Goal: Information Seeking & Learning: Learn about a topic

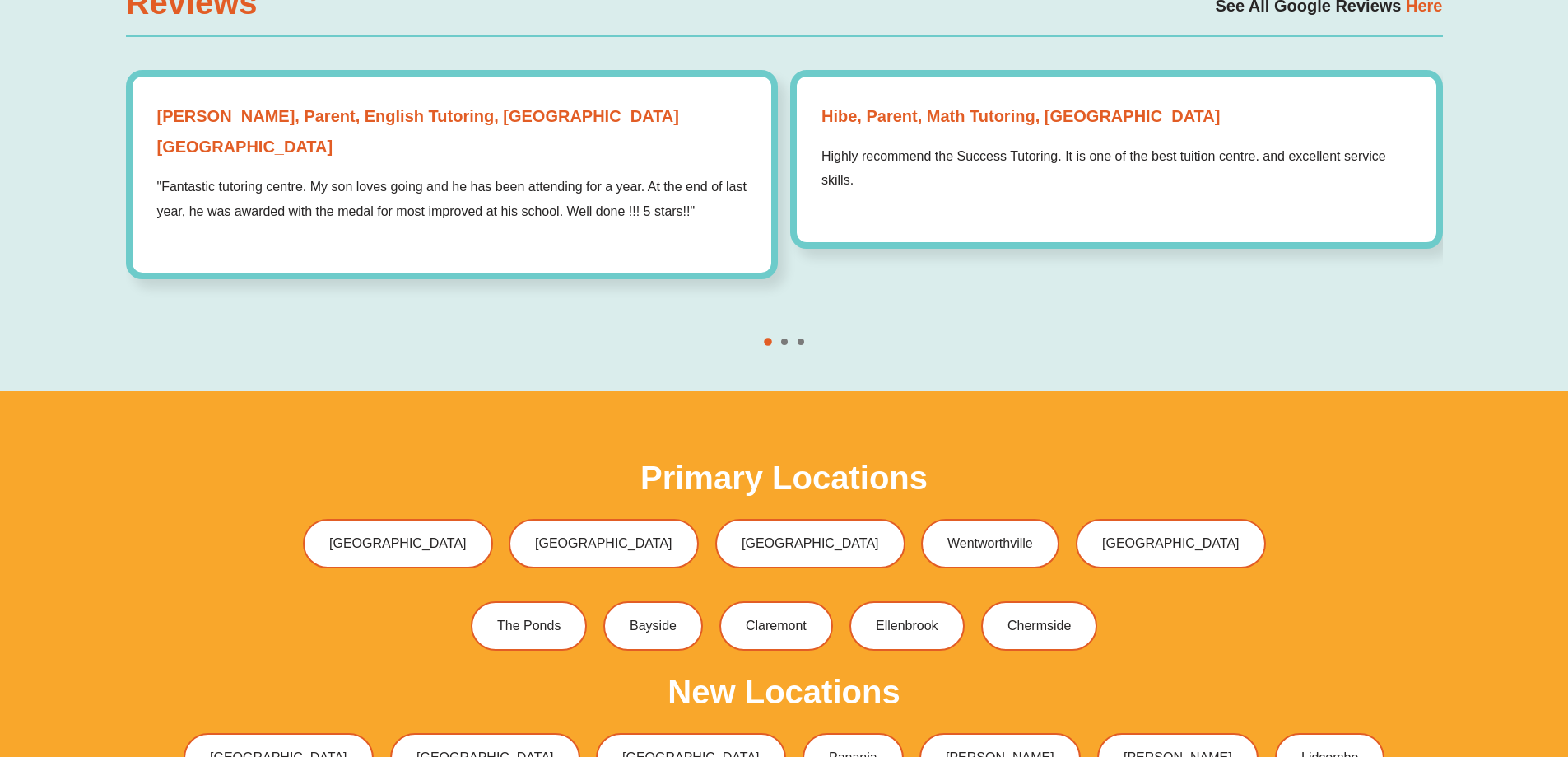
scroll to position [5107, 0]
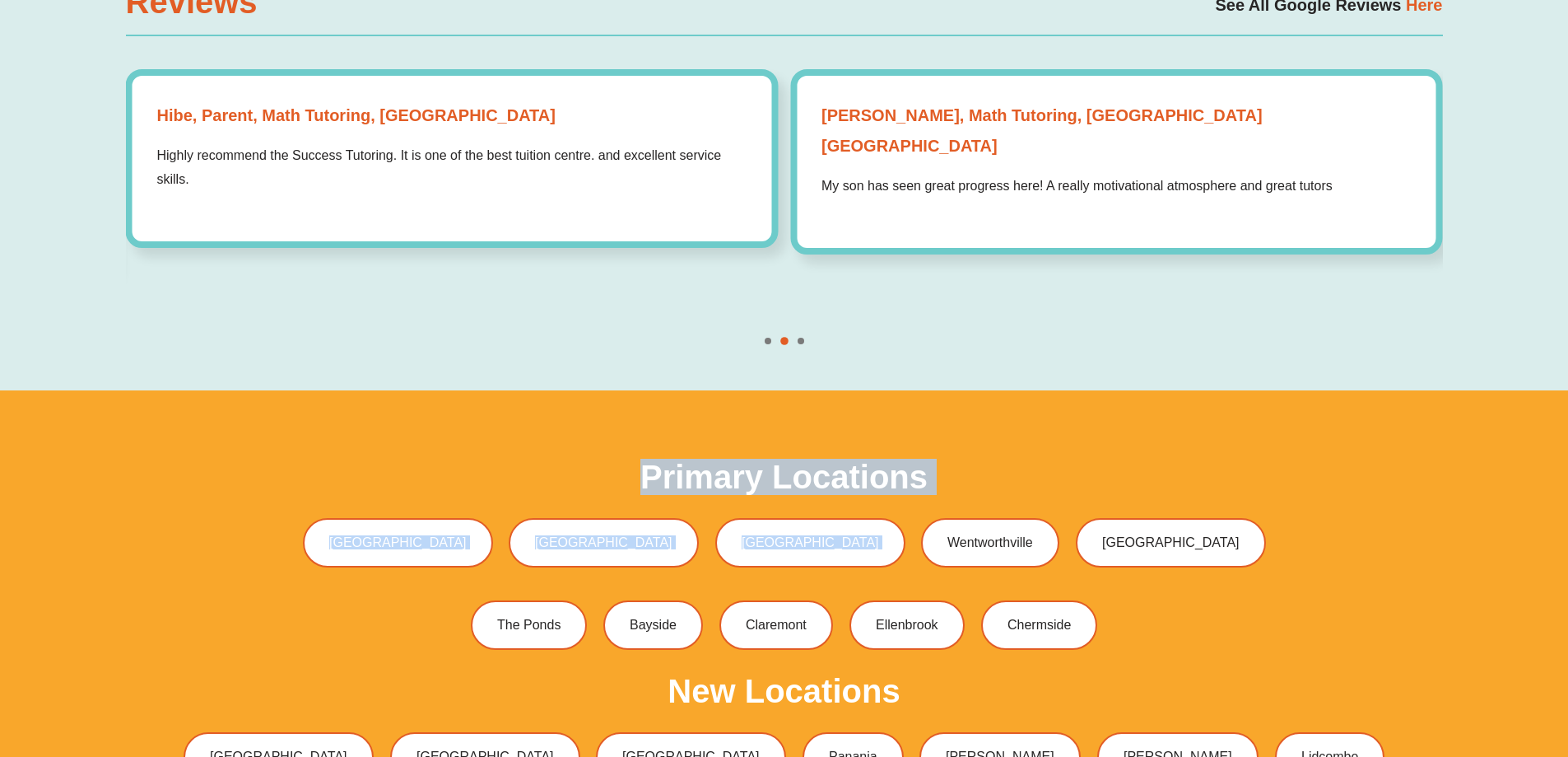
drag, startPoint x: 651, startPoint y: 420, endPoint x: 967, endPoint y: 420, distance: 316.0
click at [967, 461] on div "Primary Locations Bossley Park Green Valley Liverpool Wentworthville Baulkham H…" at bounding box center [785, 559] width 1318 height 198
click at [973, 461] on div "Primary Locations Bossley Park Green Valley Liverpool Wentworthville Baulkham H…" at bounding box center [785, 559] width 1318 height 198
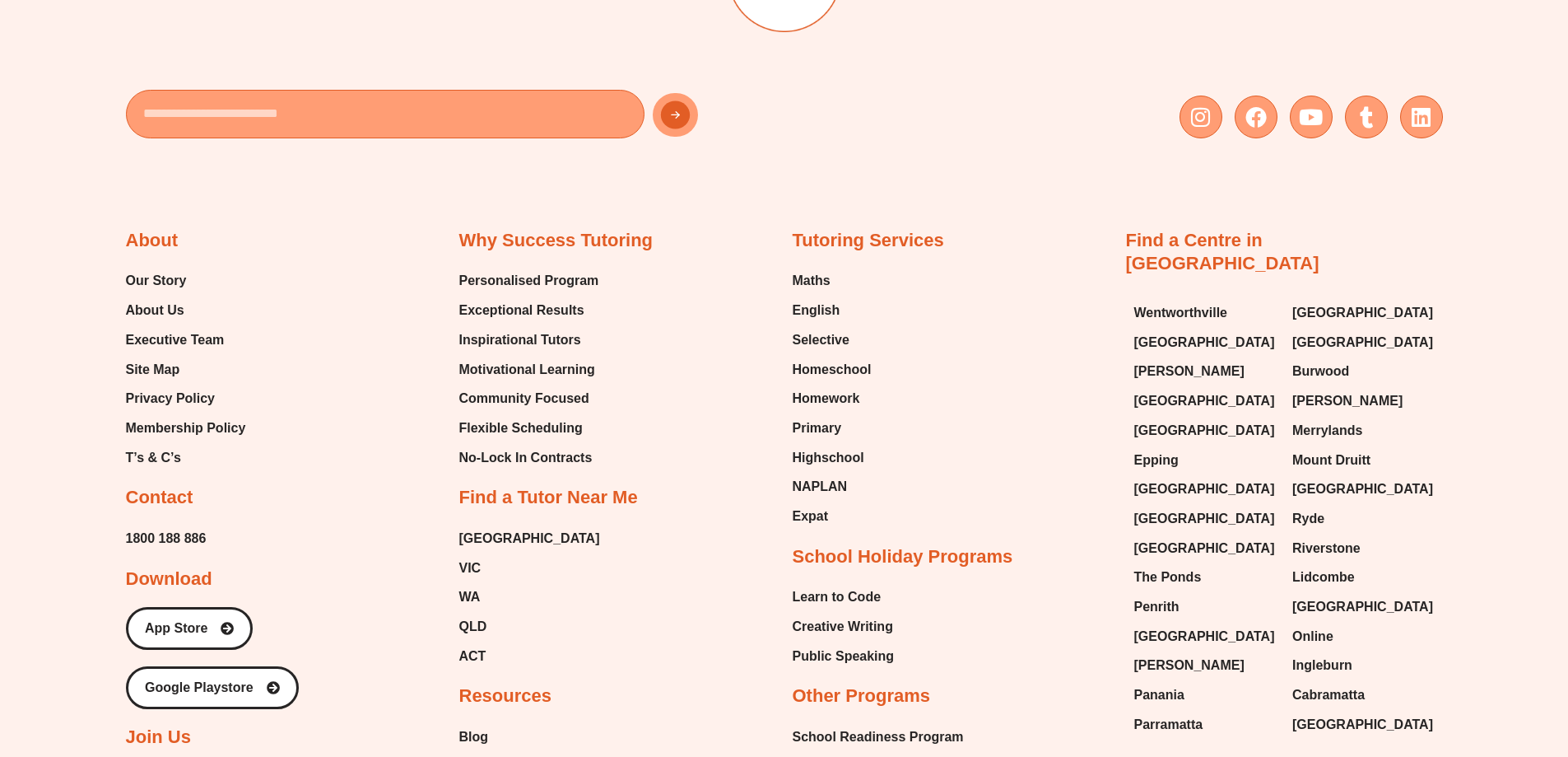
scroll to position [7001, 0]
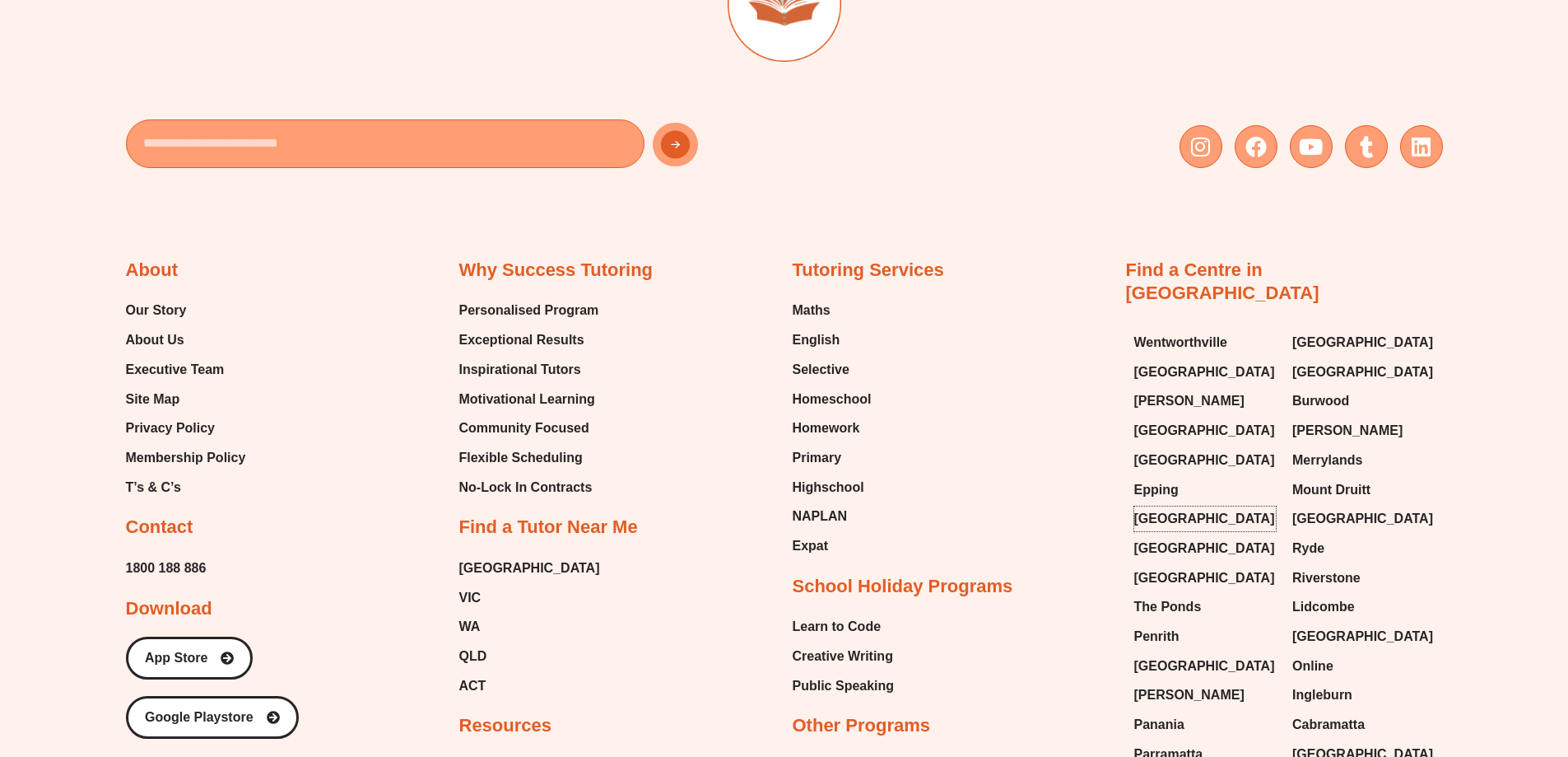
click at [1188, 506] on span "[GEOGRAPHIC_DATA]" at bounding box center [1205, 519] width 141 height 25
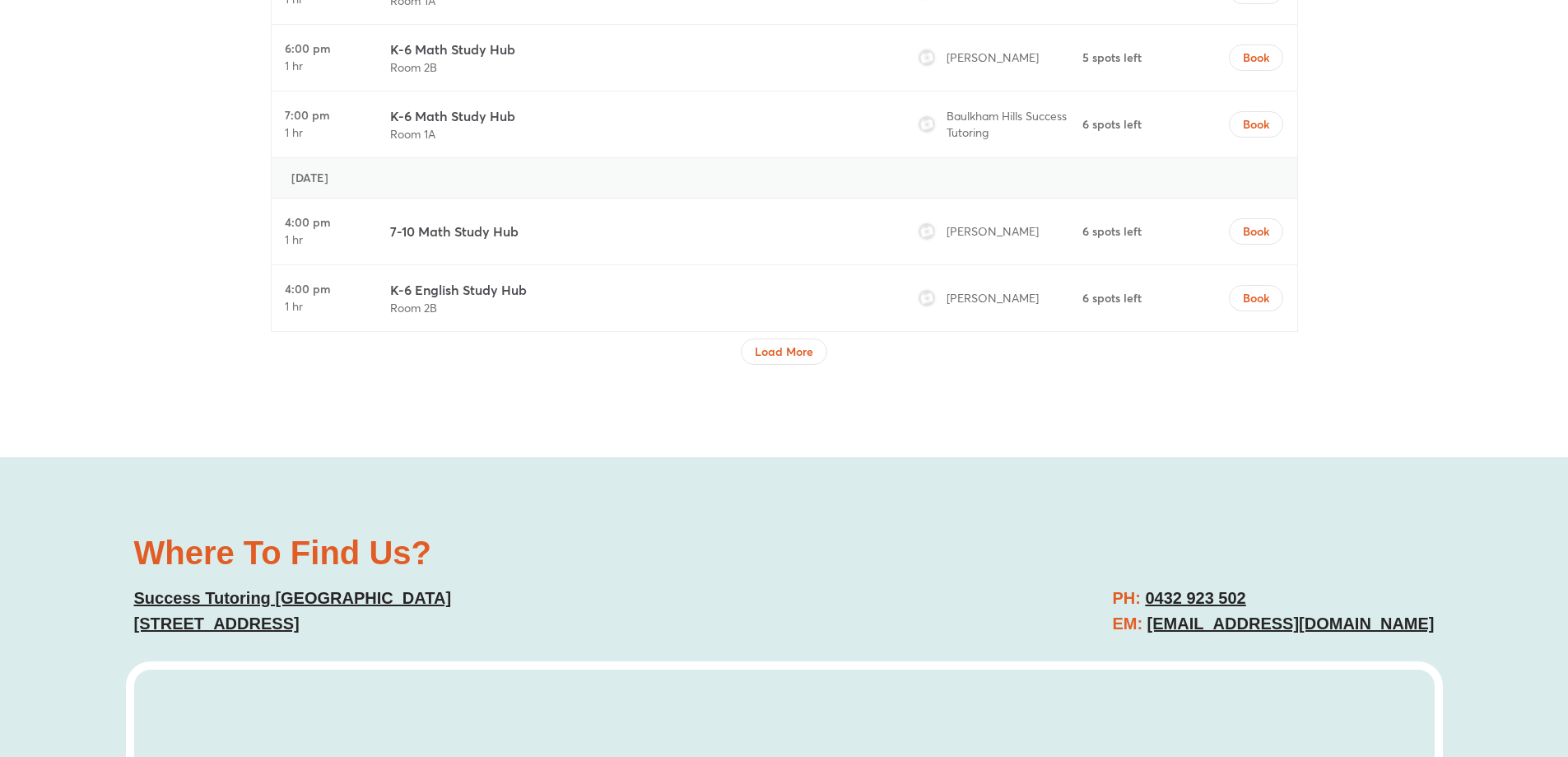
scroll to position [5931, 0]
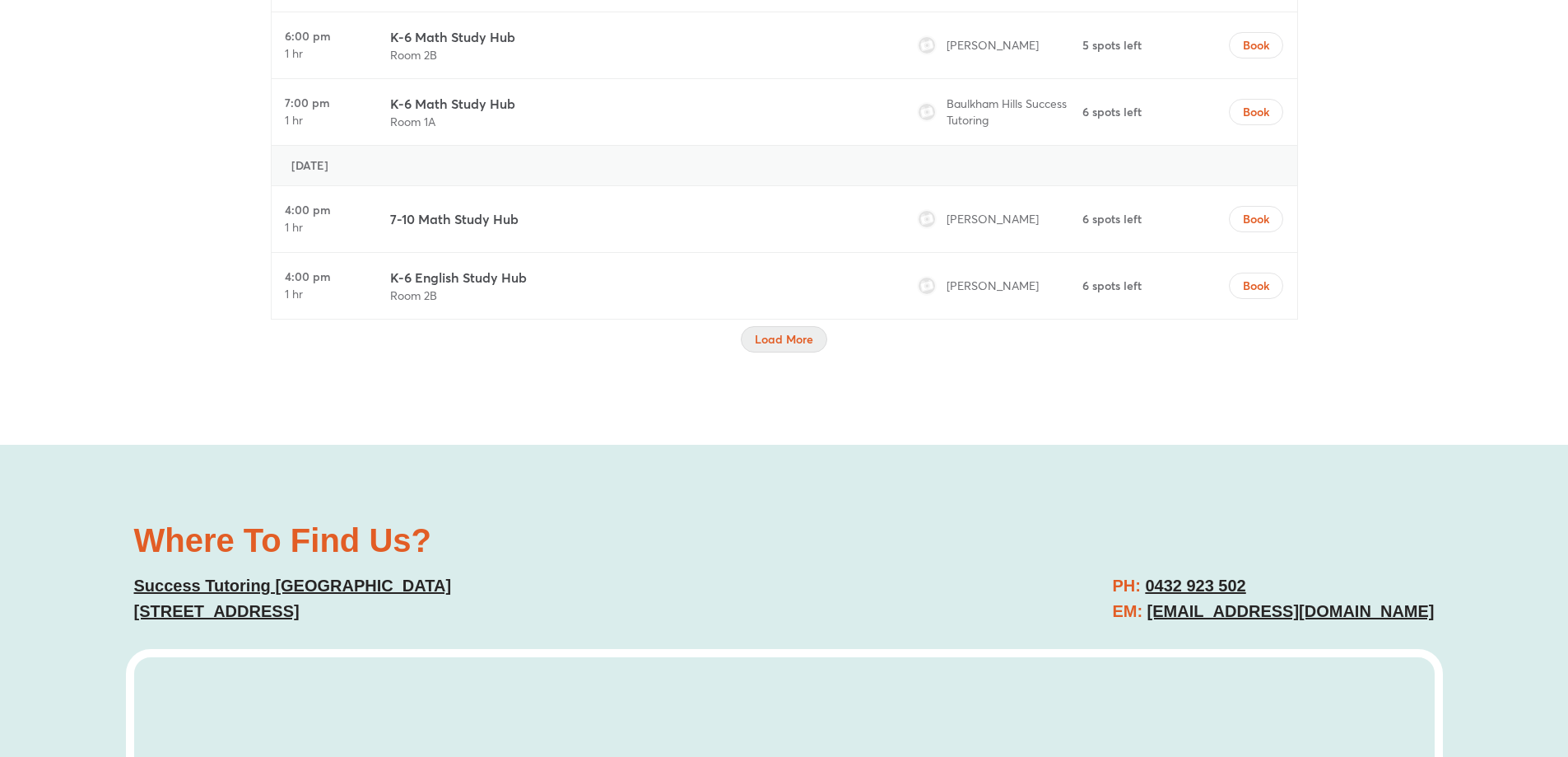
click at [795, 341] on span "Load More" at bounding box center [784, 339] width 58 height 17
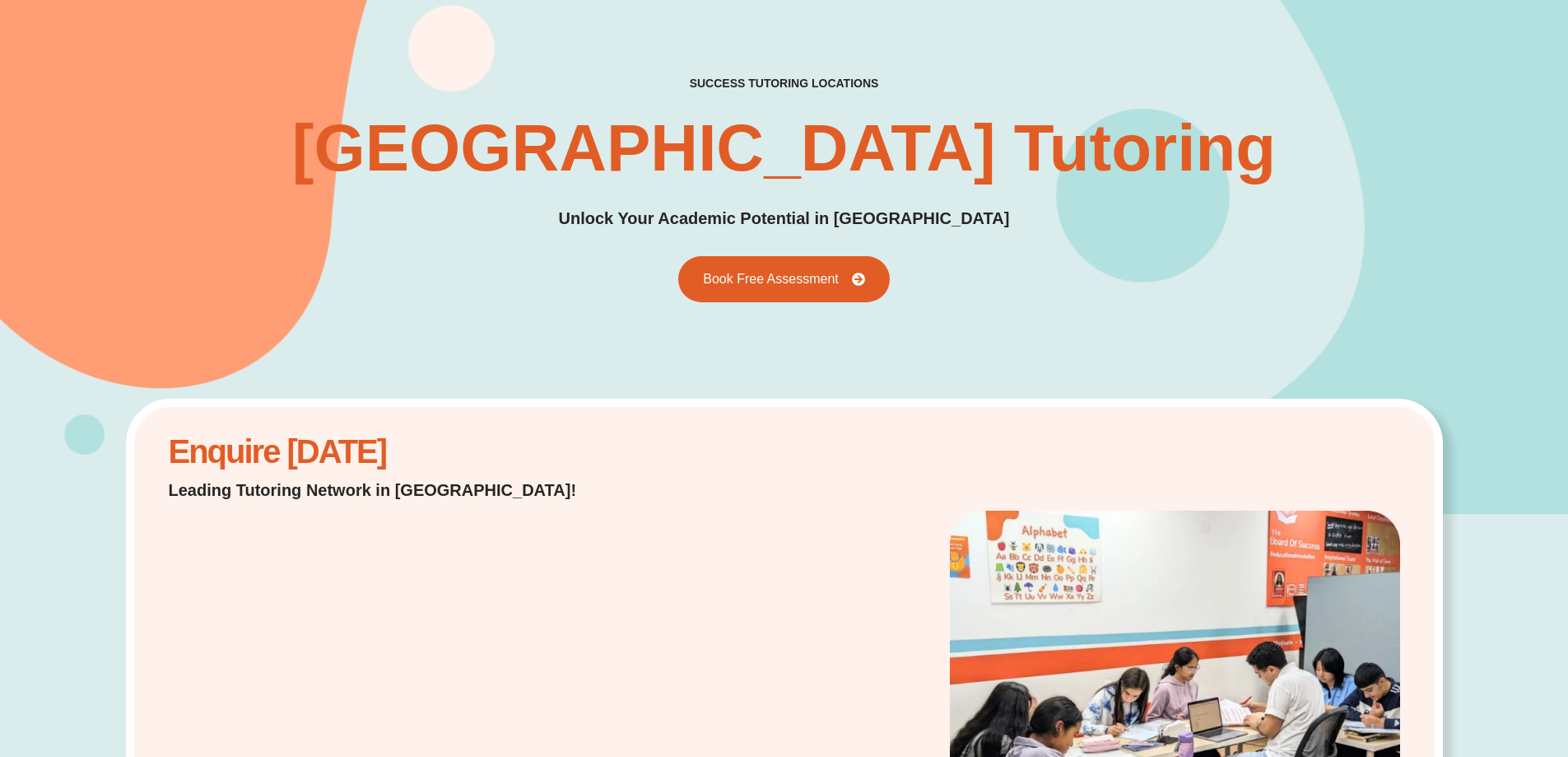
scroll to position [0, 0]
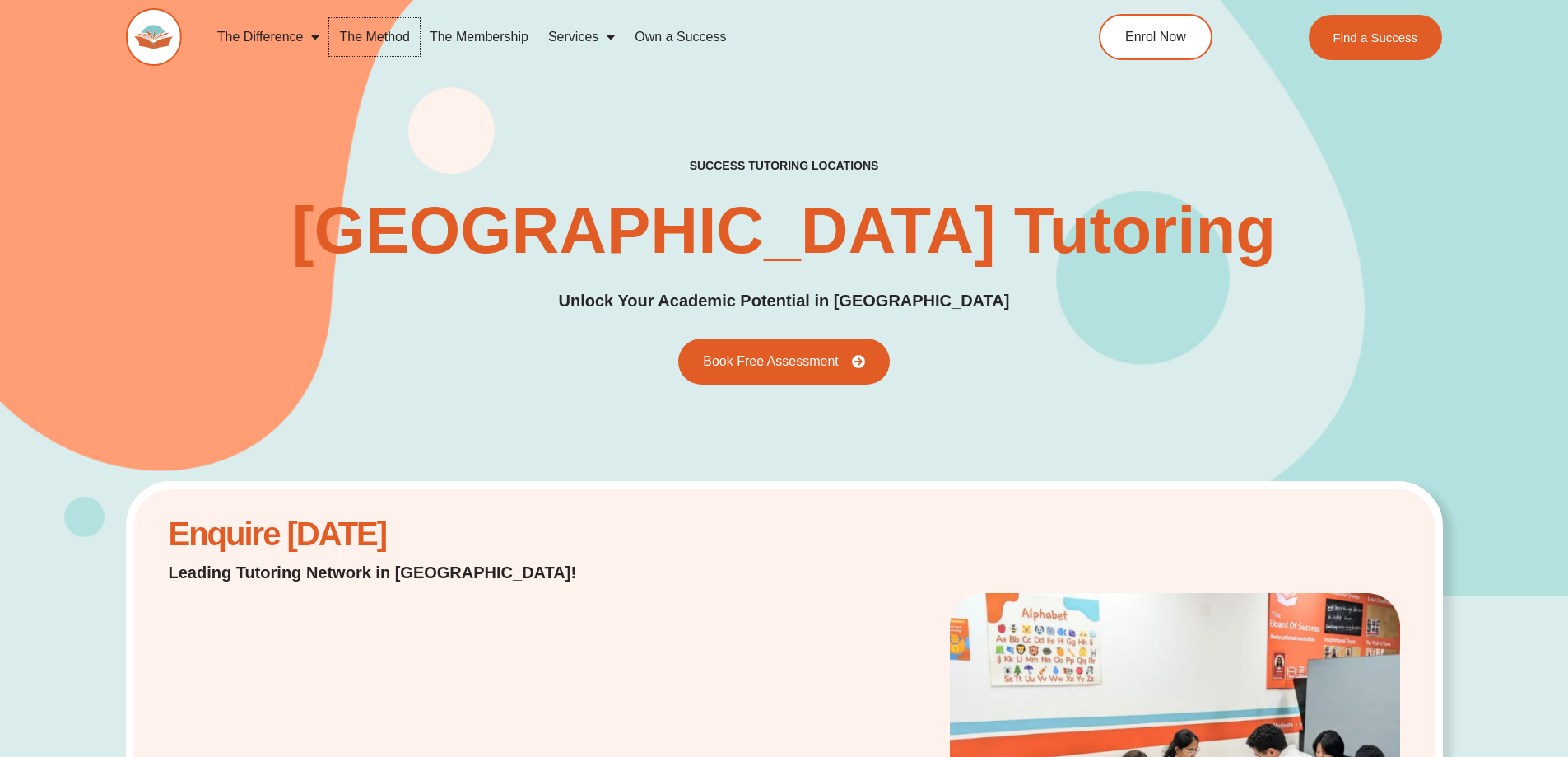
click at [365, 34] on link "The Method" at bounding box center [374, 37] width 90 height 38
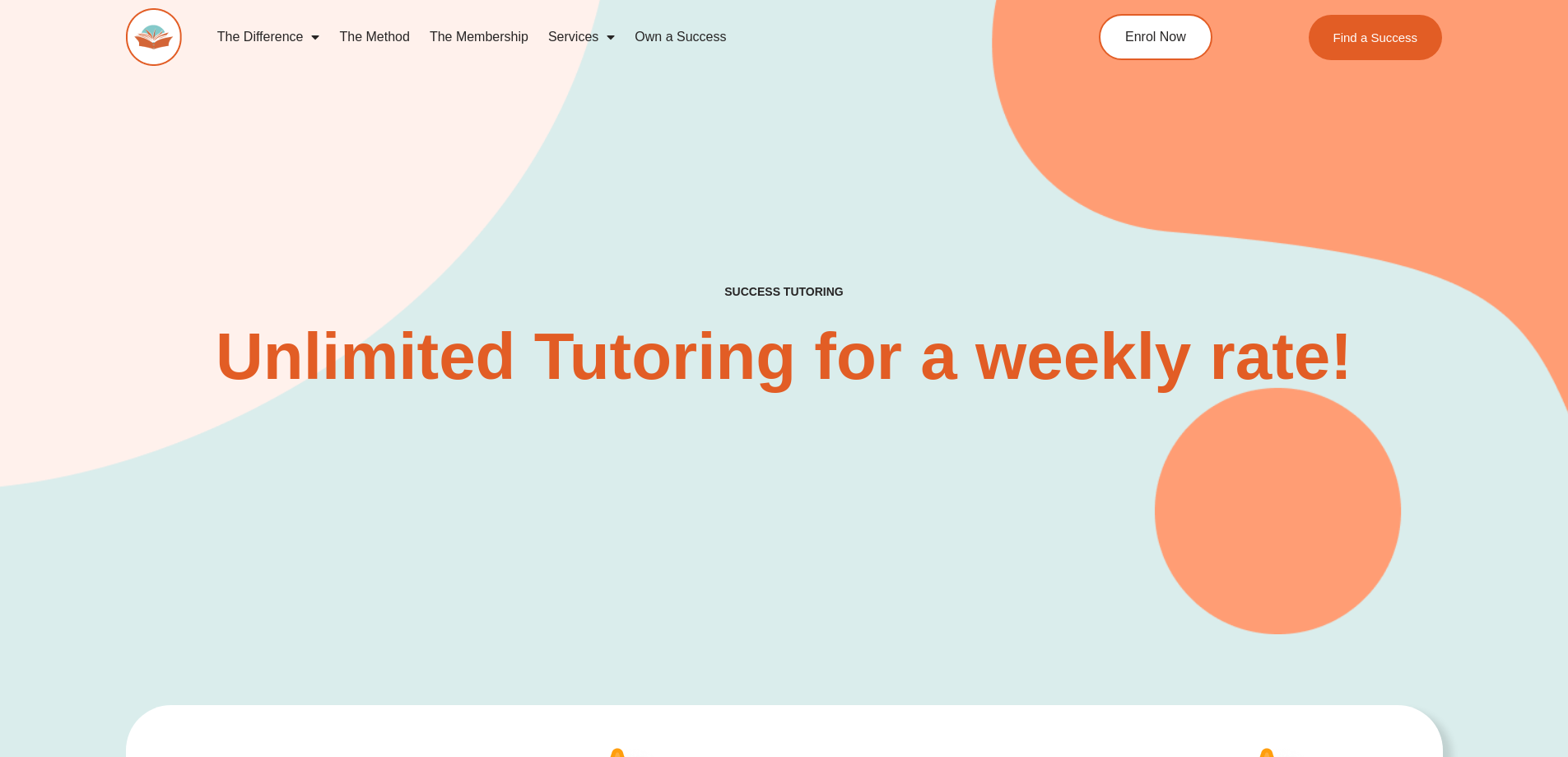
click at [770, 291] on h4 "SUCCESS TUTORING​" at bounding box center [784, 292] width 391 height 14
click at [848, 343] on h2 "Unlimited Tutoring for a weekly rate!" at bounding box center [785, 356] width 1146 height 66
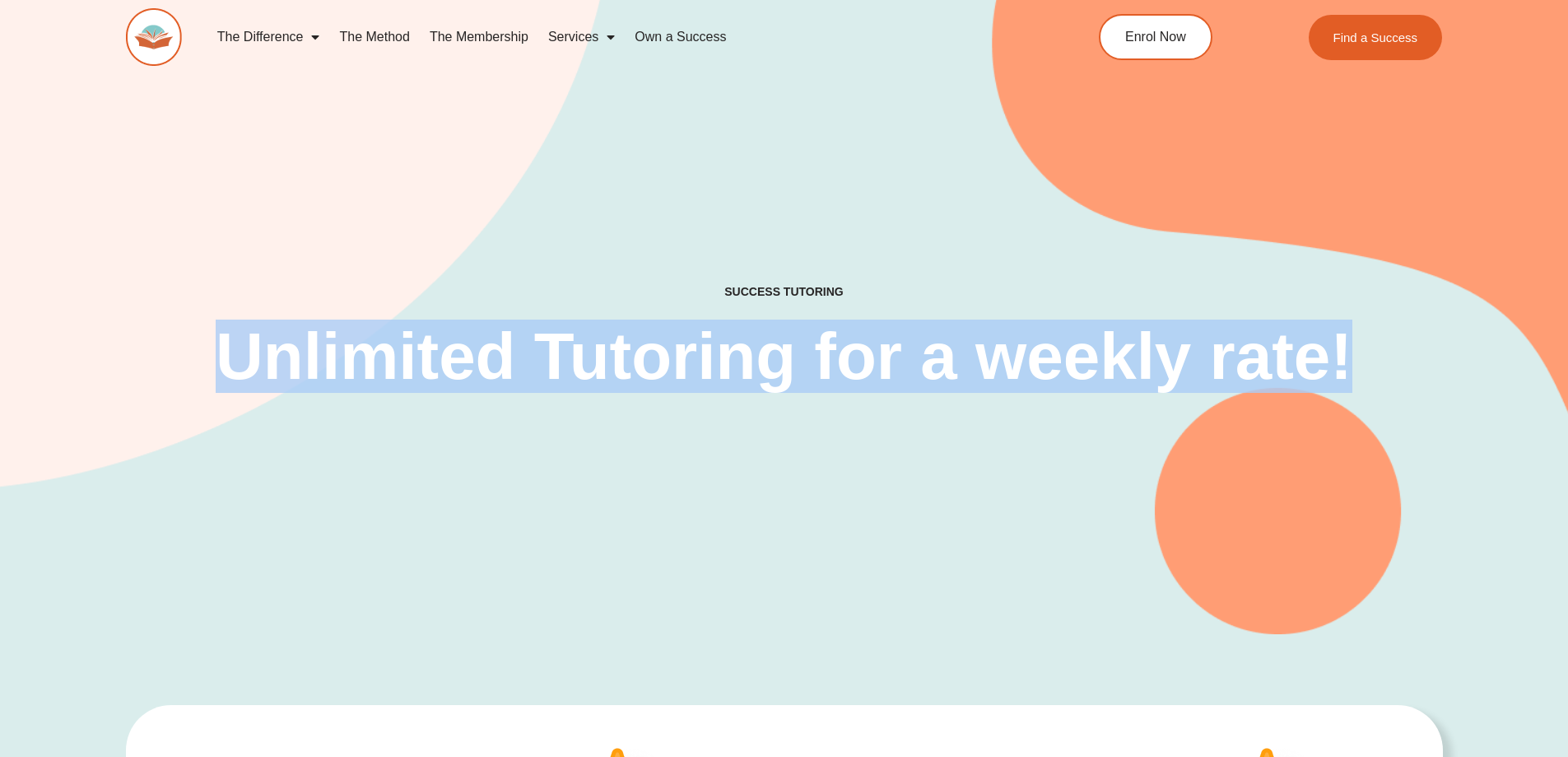
click at [848, 343] on h2 "Unlimited Tutoring for a weekly rate!" at bounding box center [785, 356] width 1146 height 66
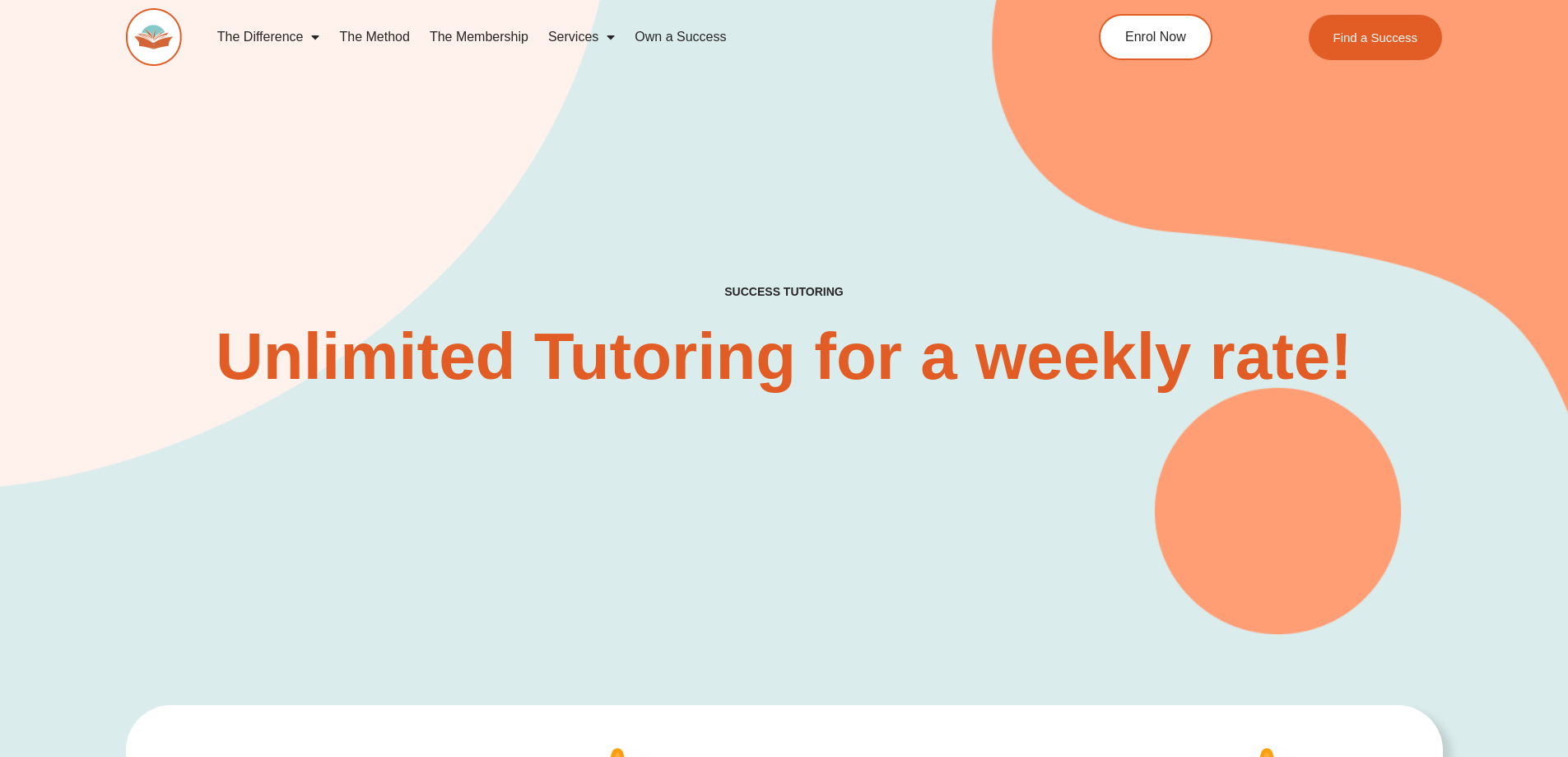
click at [764, 289] on h4 "SUCCESS TUTORING​" at bounding box center [784, 292] width 391 height 14
click at [580, 357] on h2 "Unlimited Tutoring for a weekly rate!" at bounding box center [785, 356] width 1146 height 66
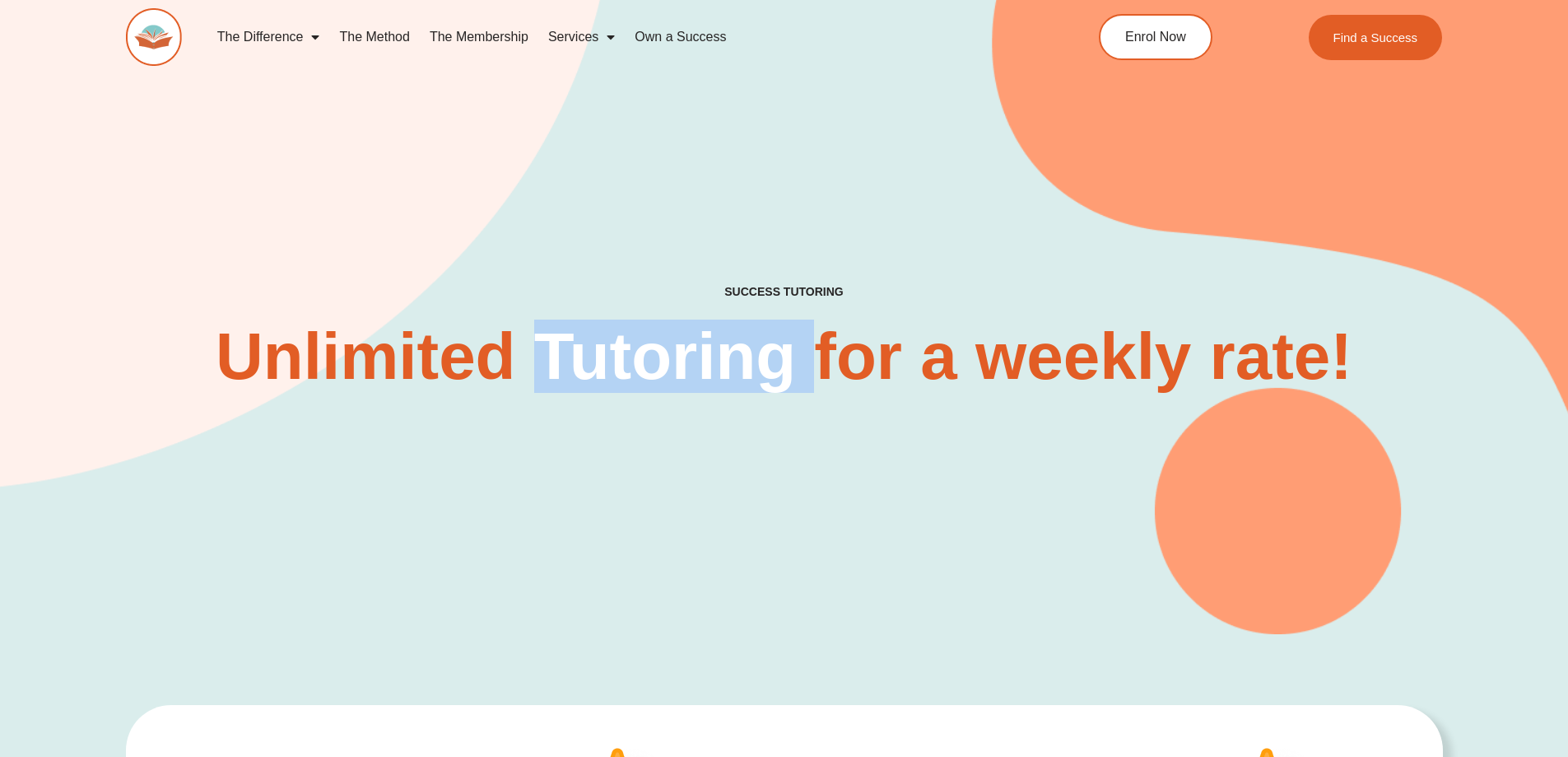
click at [580, 357] on h2 "Unlimited Tutoring for a weekly rate!" at bounding box center [785, 356] width 1146 height 66
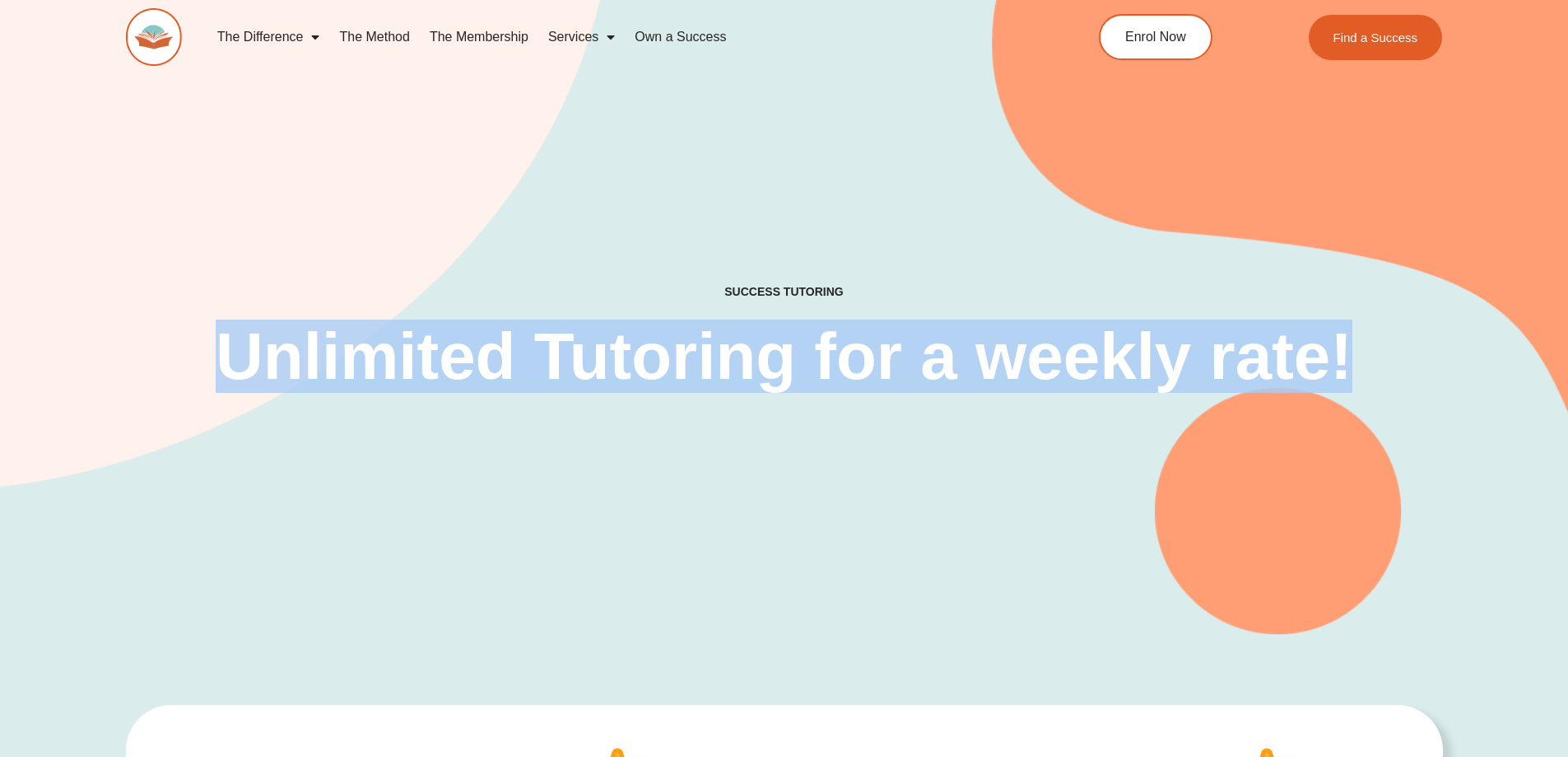
click at [580, 357] on h2 "Unlimited Tutoring for a weekly rate!" at bounding box center [785, 356] width 1146 height 66
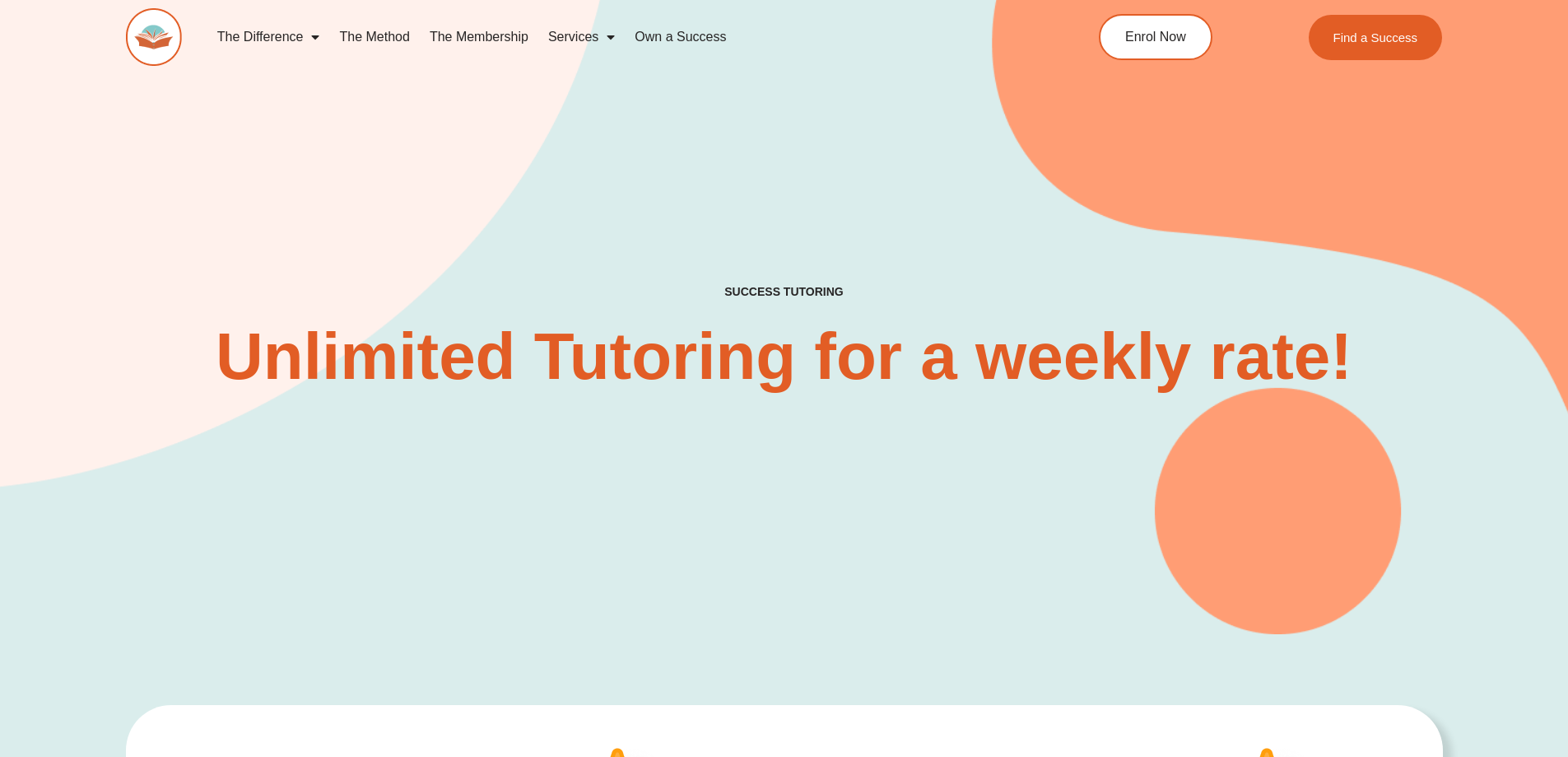
click at [770, 287] on h4 "SUCCESS TUTORING​" at bounding box center [784, 292] width 391 height 14
click at [727, 378] on h2 "Unlimited Tutoring for a weekly rate!" at bounding box center [785, 356] width 1146 height 66
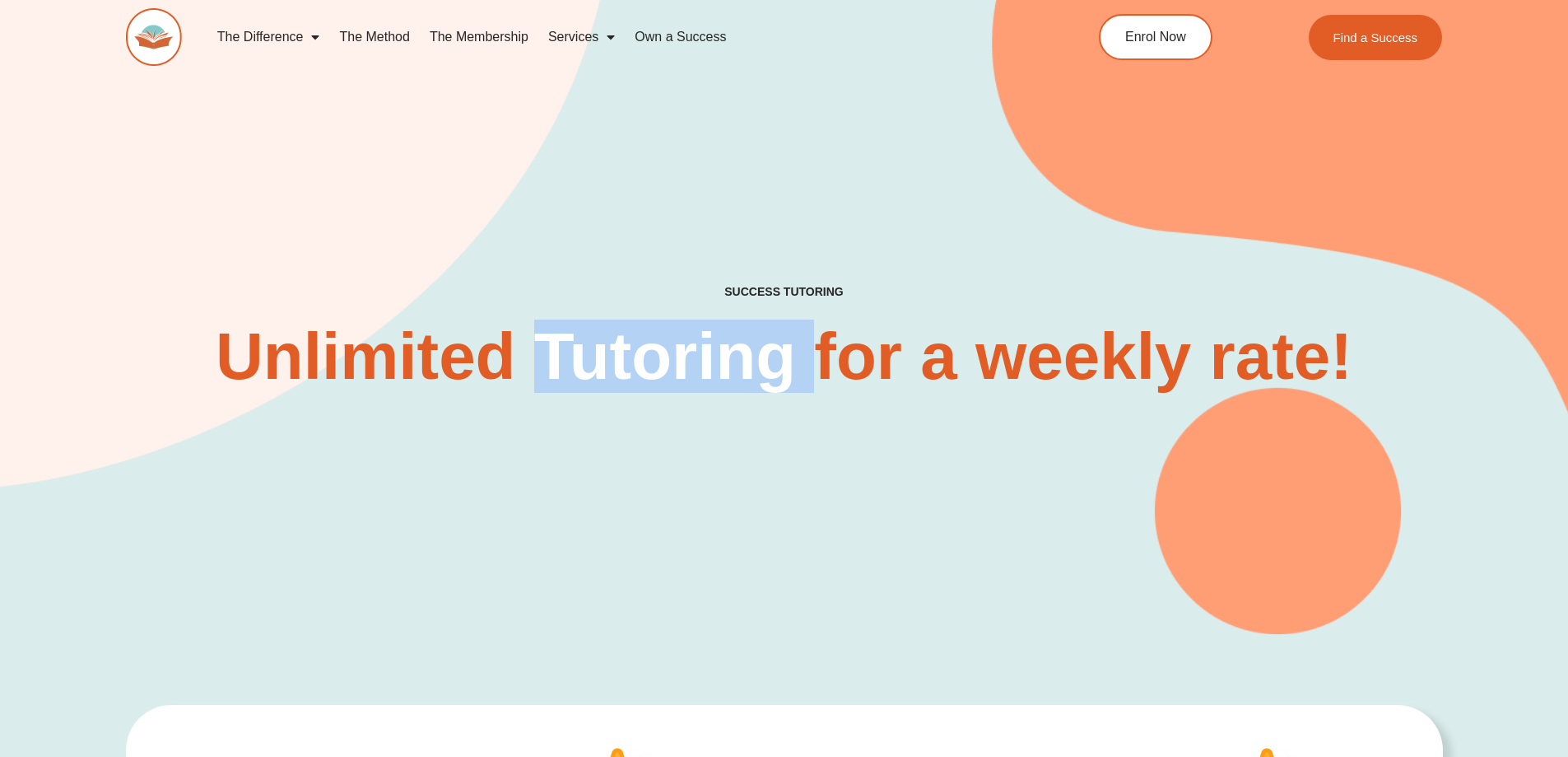
click at [727, 378] on h2 "Unlimited Tutoring for a weekly rate!" at bounding box center [785, 356] width 1146 height 66
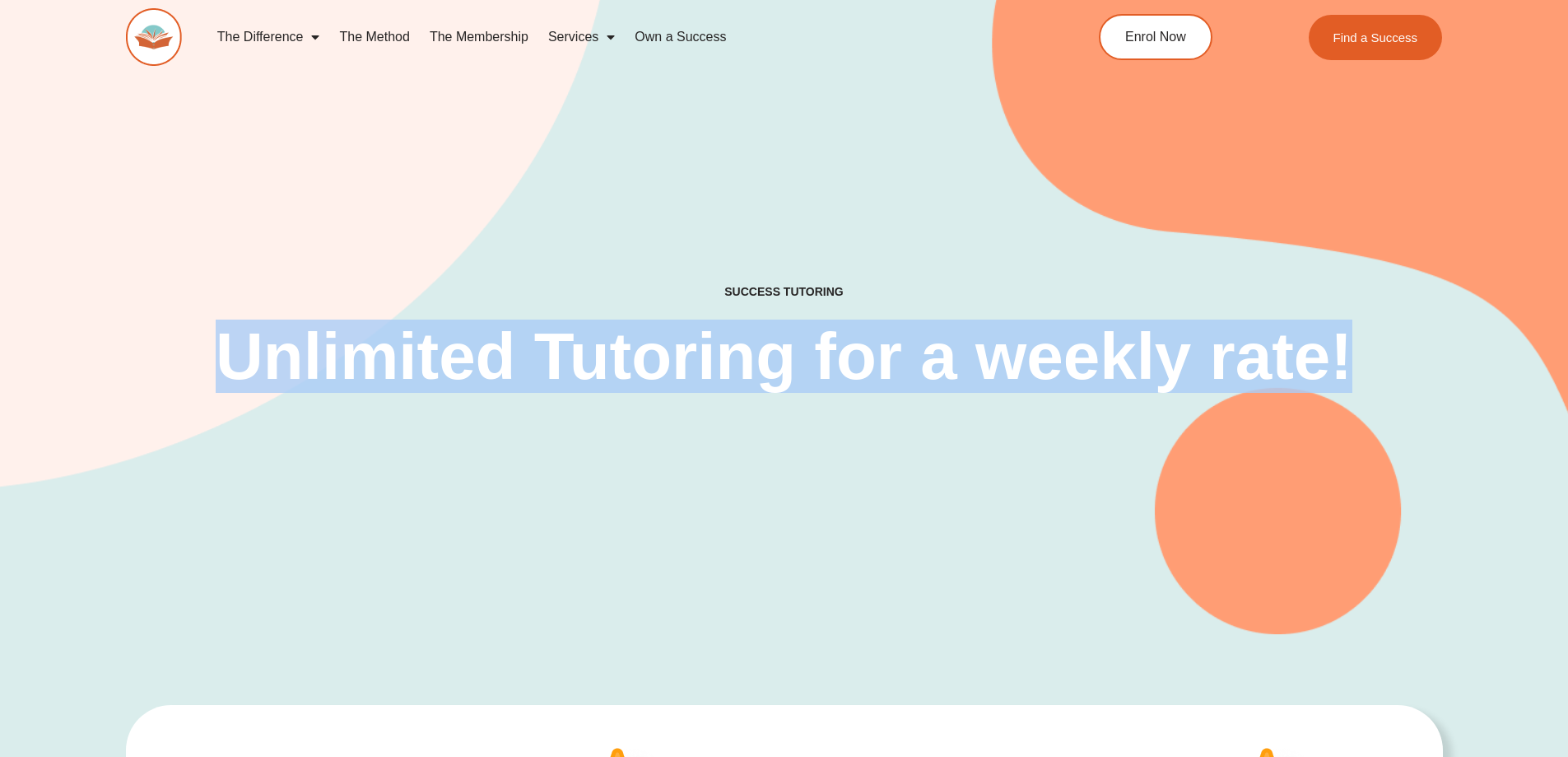
click at [727, 378] on h2 "Unlimited Tutoring for a weekly rate!" at bounding box center [785, 356] width 1146 height 66
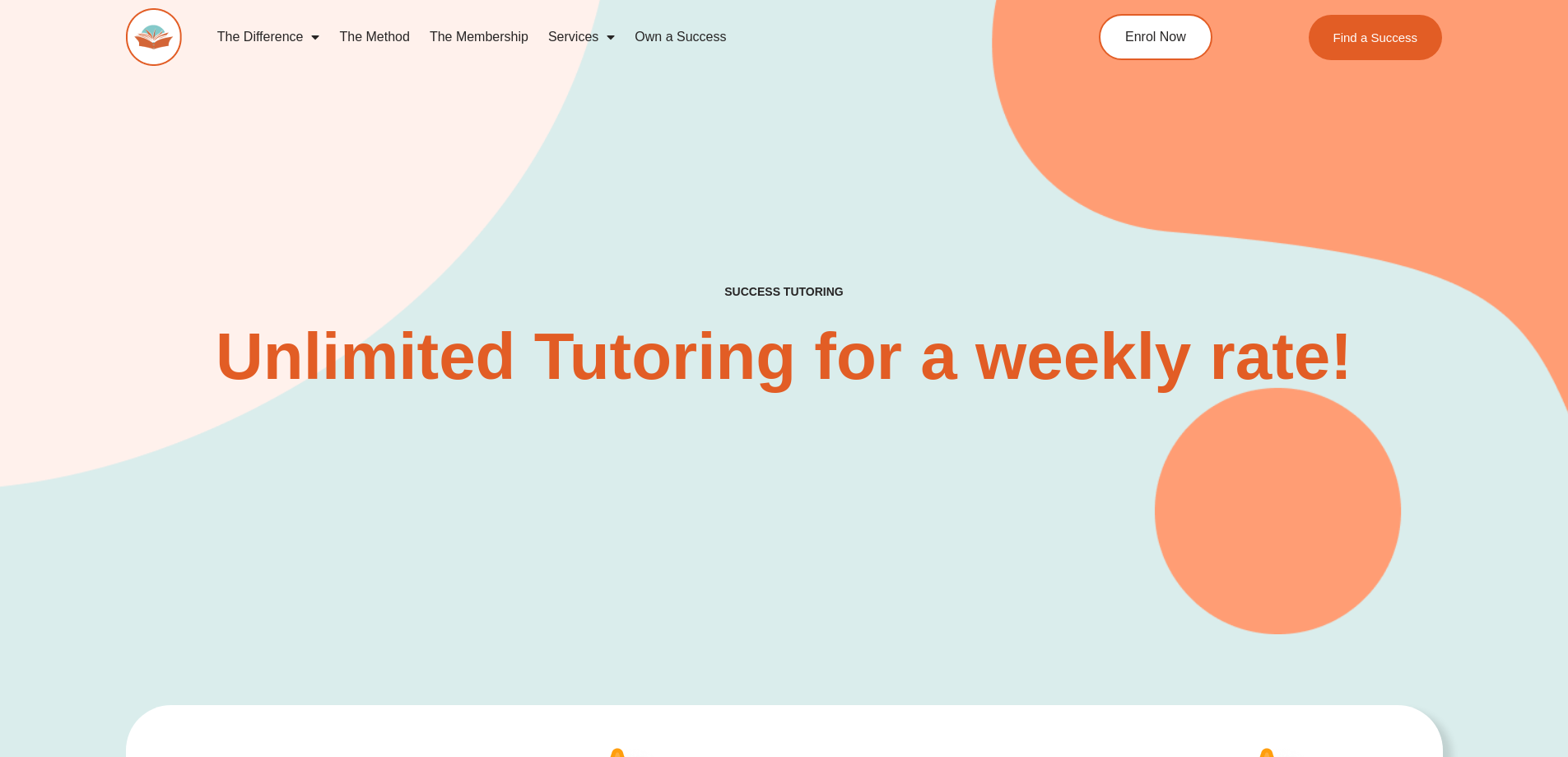
click at [777, 287] on h4 "SUCCESS TUTORING​" at bounding box center [784, 292] width 391 height 14
click at [756, 356] on h2 "Unlimited Tutoring for a weekly rate!" at bounding box center [785, 356] width 1146 height 66
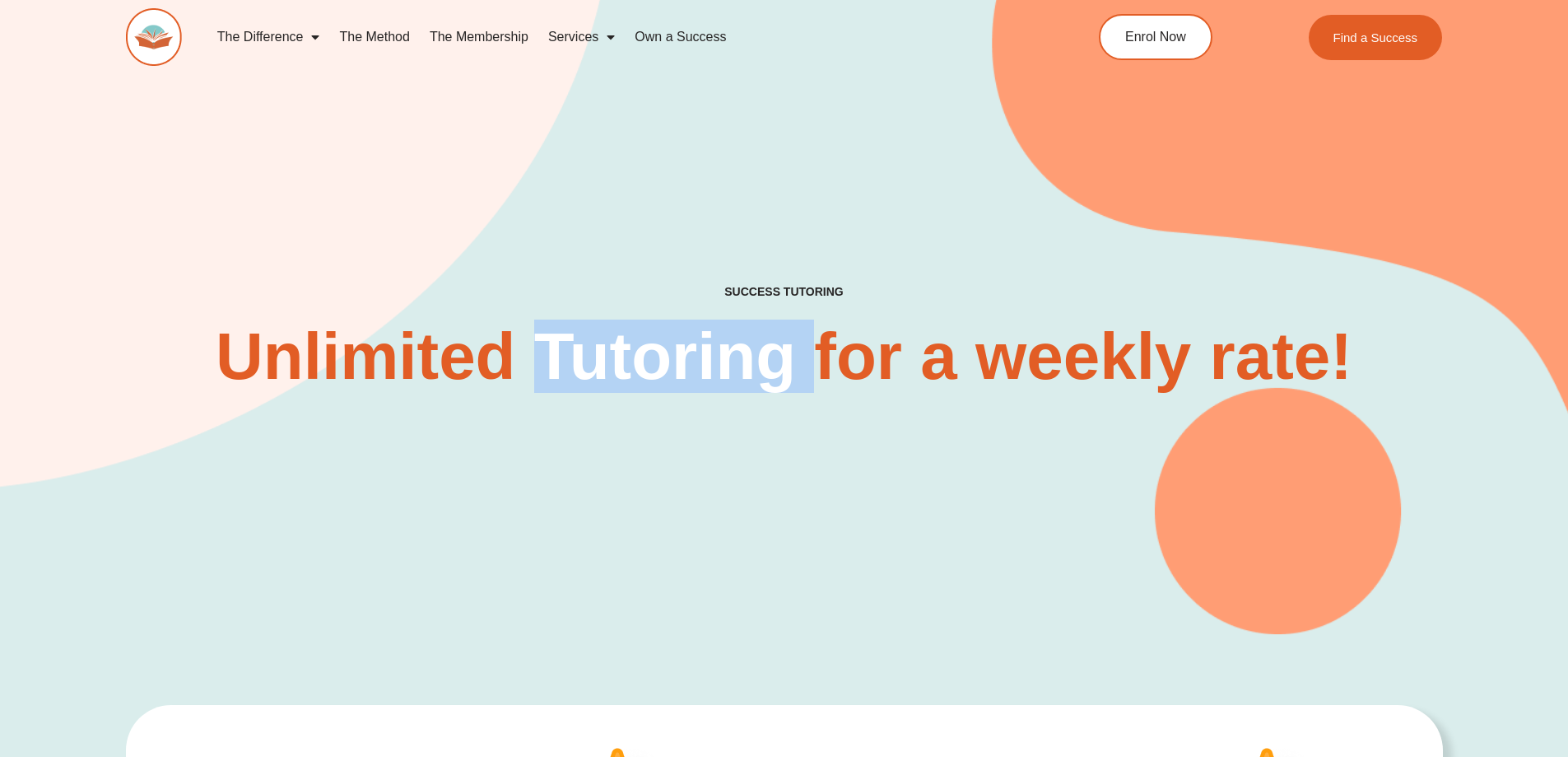
click at [756, 356] on h2 "Unlimited Tutoring for a weekly rate!" at bounding box center [785, 356] width 1146 height 66
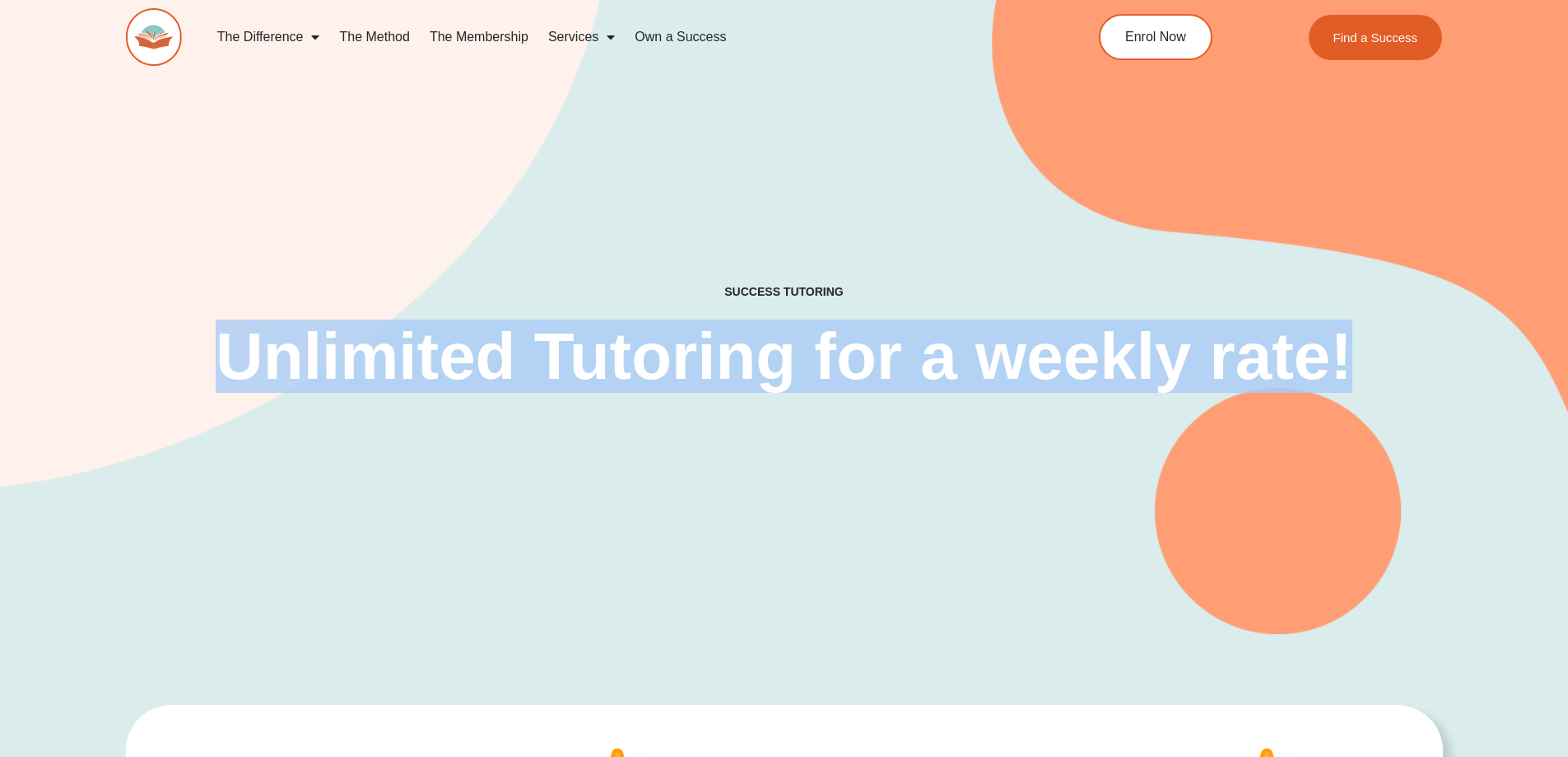
click at [756, 356] on h2 "Unlimited Tutoring for a weekly rate!" at bounding box center [785, 356] width 1146 height 66
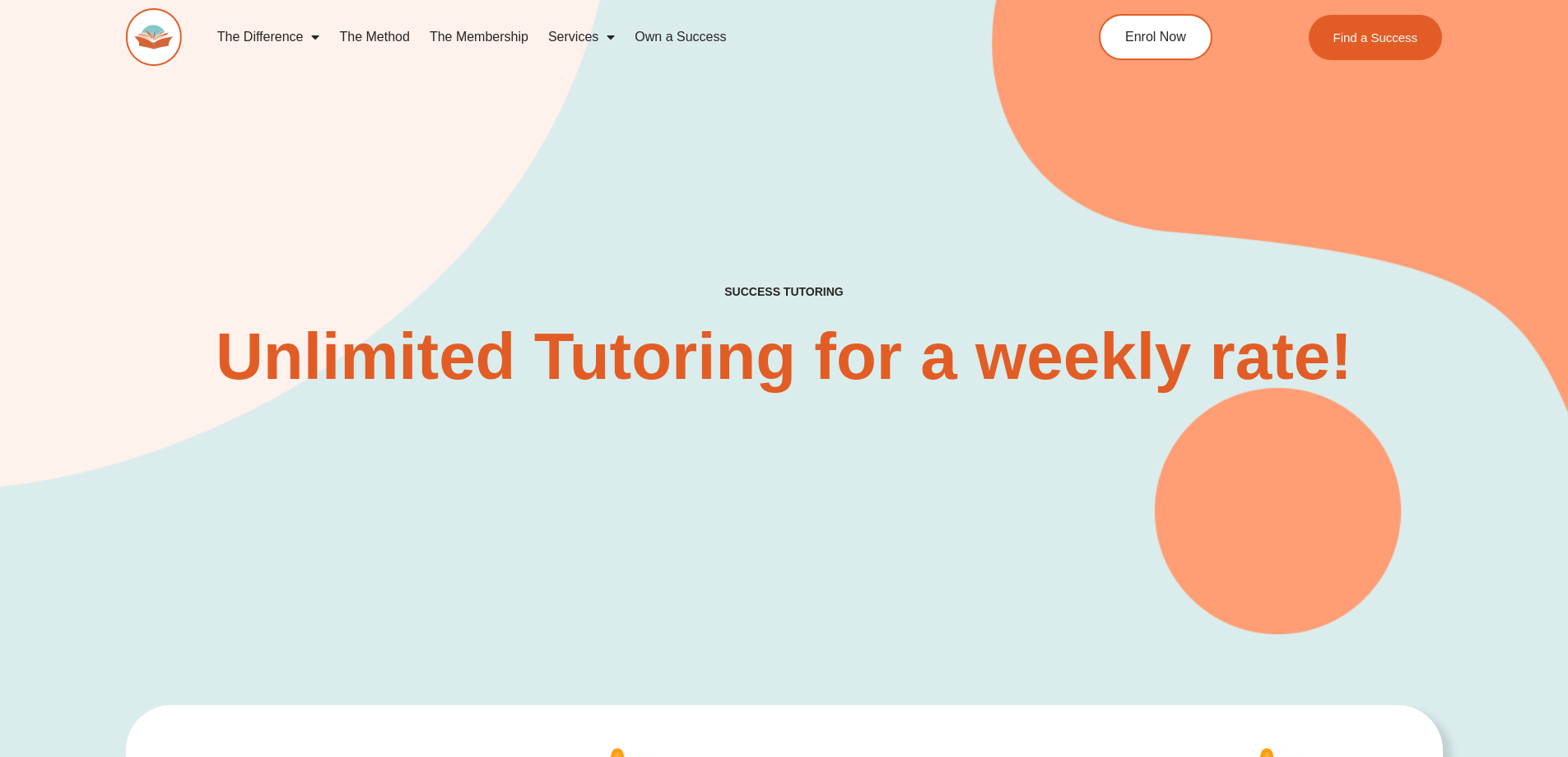
click at [780, 291] on h4 "SUCCESS TUTORING​" at bounding box center [784, 292] width 391 height 14
click at [740, 352] on h2 "Unlimited Tutoring for a weekly rate!" at bounding box center [785, 356] width 1146 height 66
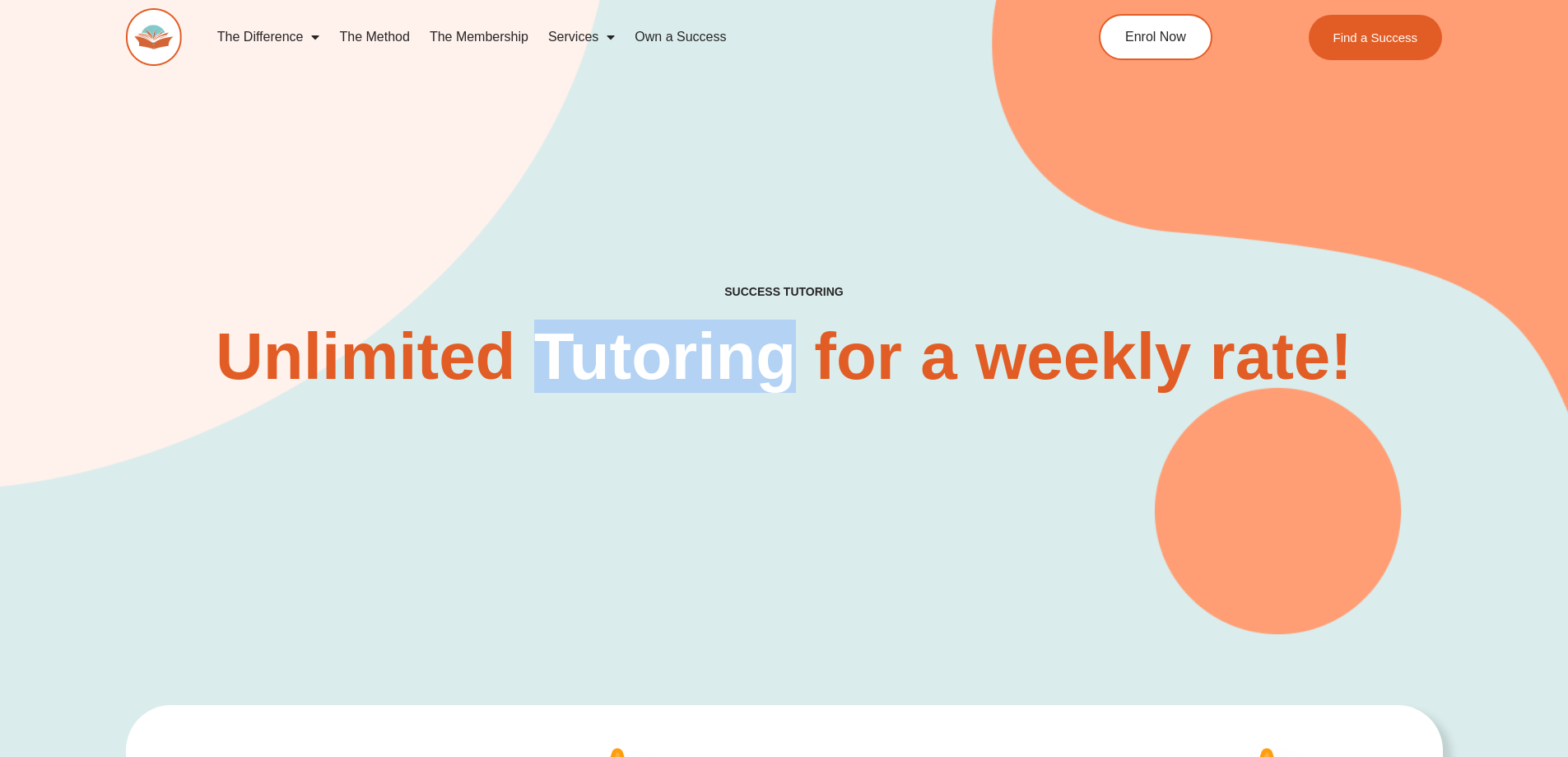
click at [740, 352] on h2 "Unlimited Tutoring for a weekly rate!" at bounding box center [785, 356] width 1146 height 66
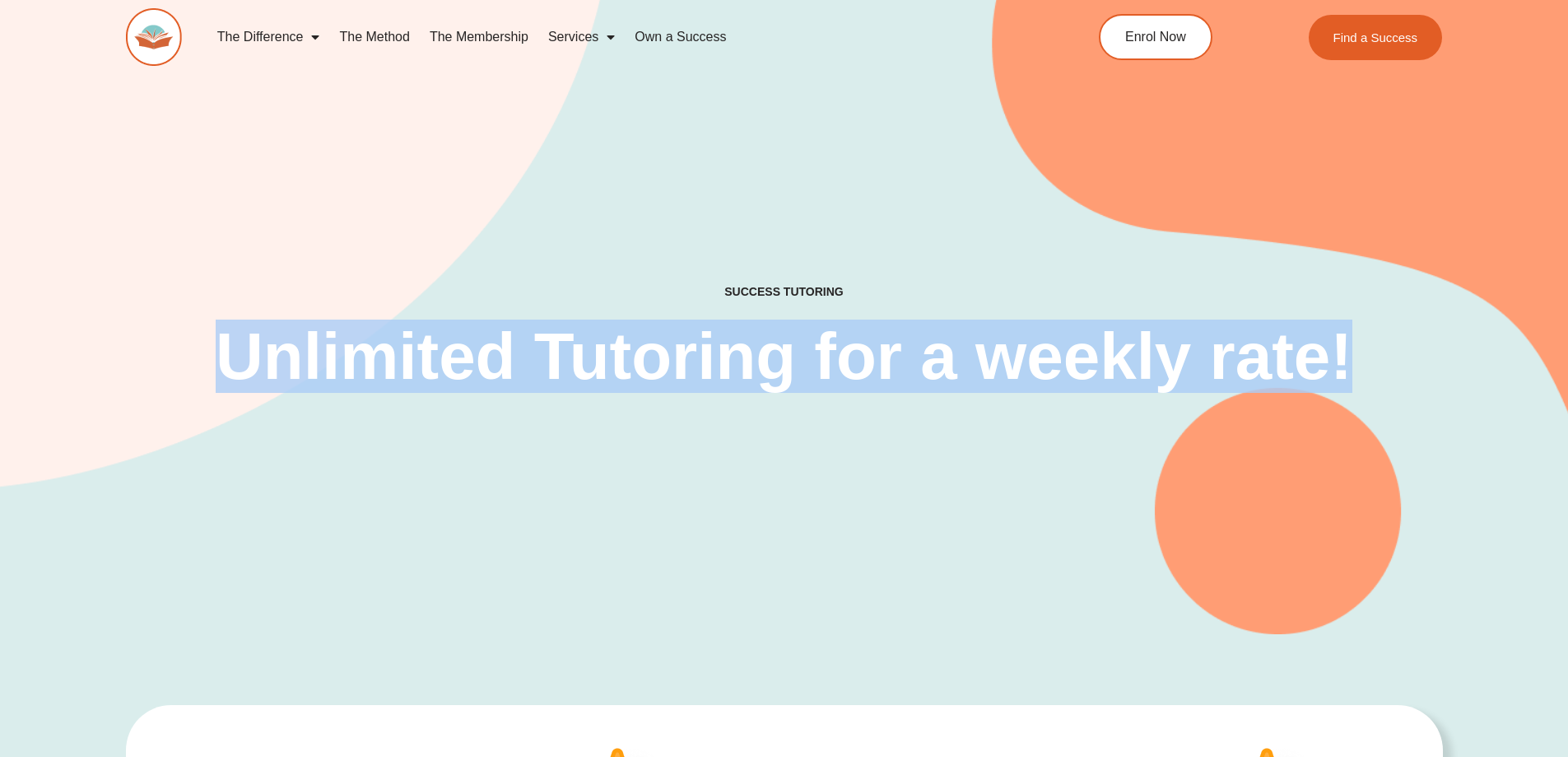
click at [740, 352] on h2 "Unlimited Tutoring for a weekly rate!" at bounding box center [785, 356] width 1146 height 66
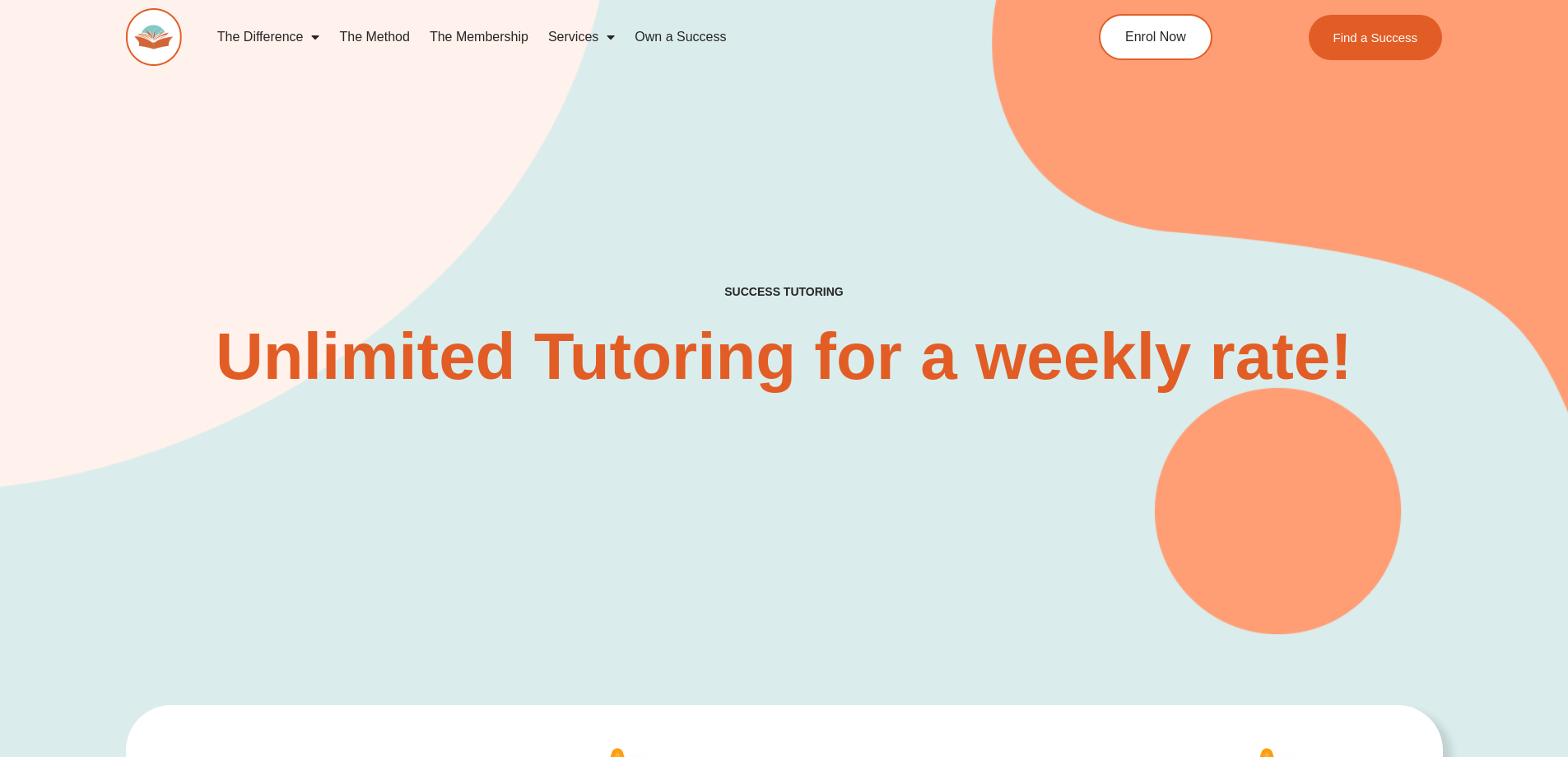
click at [773, 285] on h4 "SUCCESS TUTORING​" at bounding box center [784, 292] width 391 height 14
click at [764, 355] on h2 "Unlimited Tutoring for a weekly rate!" at bounding box center [785, 356] width 1146 height 66
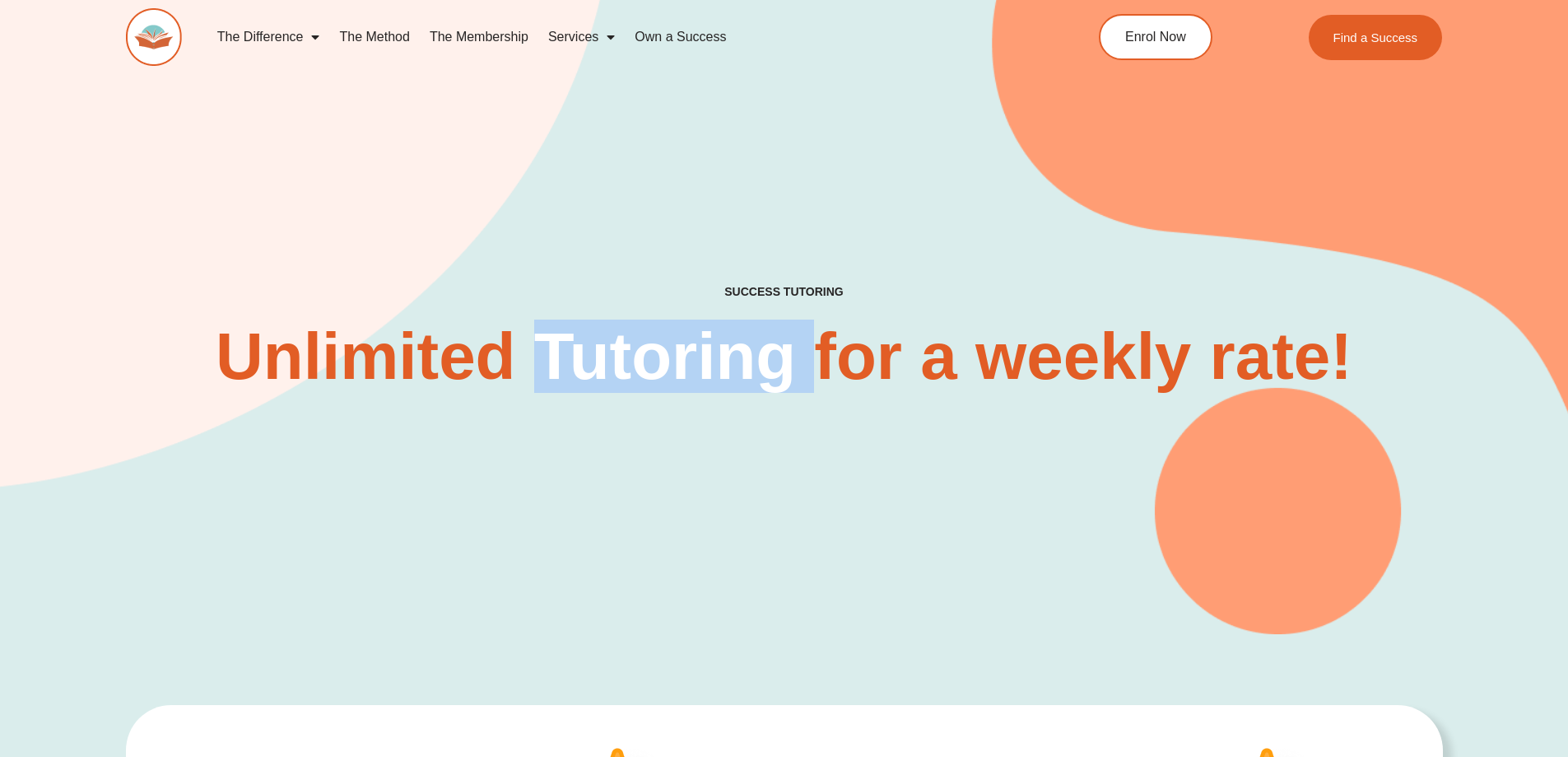
click at [764, 355] on h2 "Unlimited Tutoring for a weekly rate!" at bounding box center [785, 356] width 1146 height 66
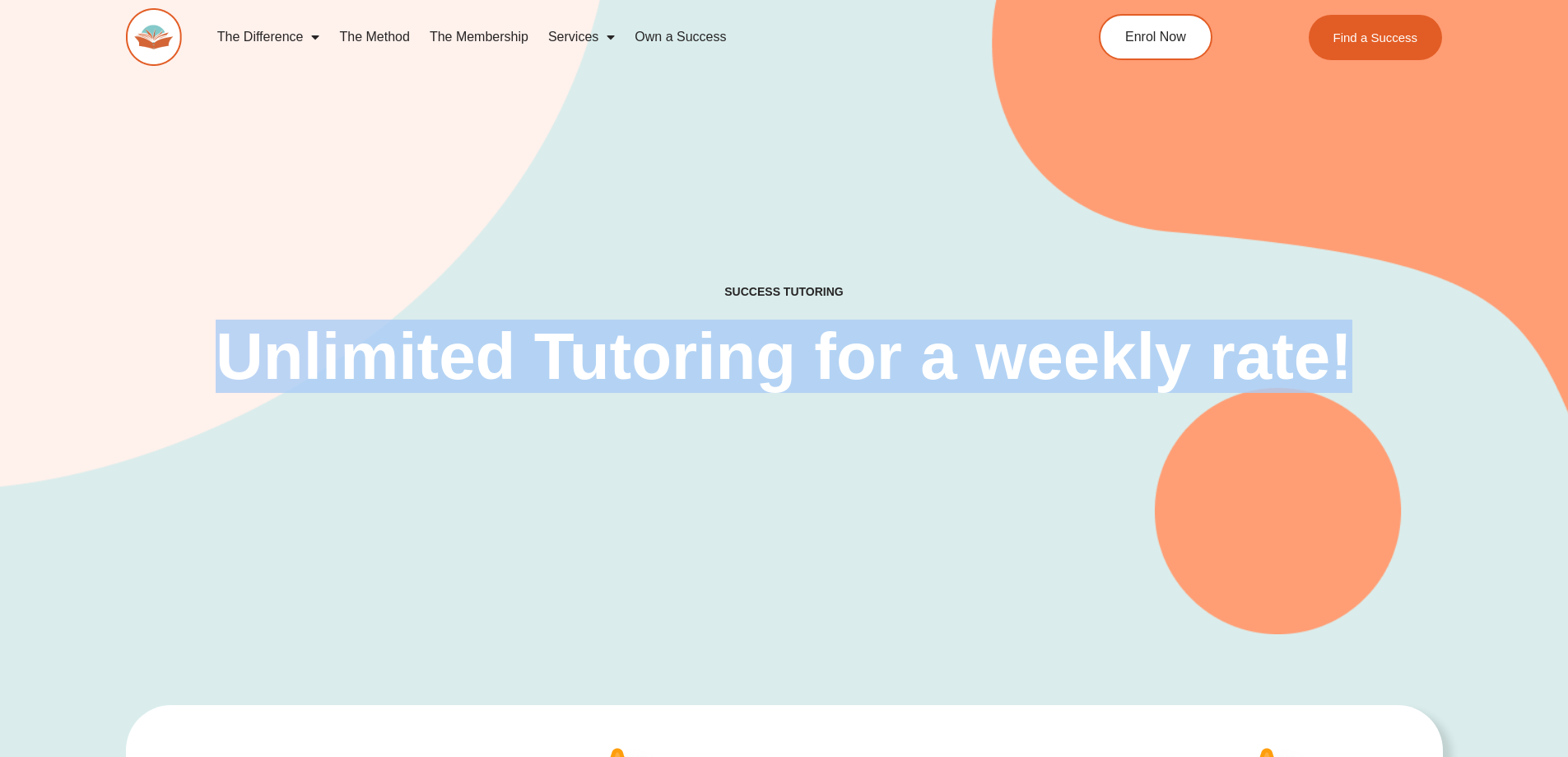
click at [764, 355] on h2 "Unlimited Tutoring for a weekly rate!" at bounding box center [785, 356] width 1146 height 66
click at [487, 31] on link "The Membership" at bounding box center [479, 37] width 118 height 38
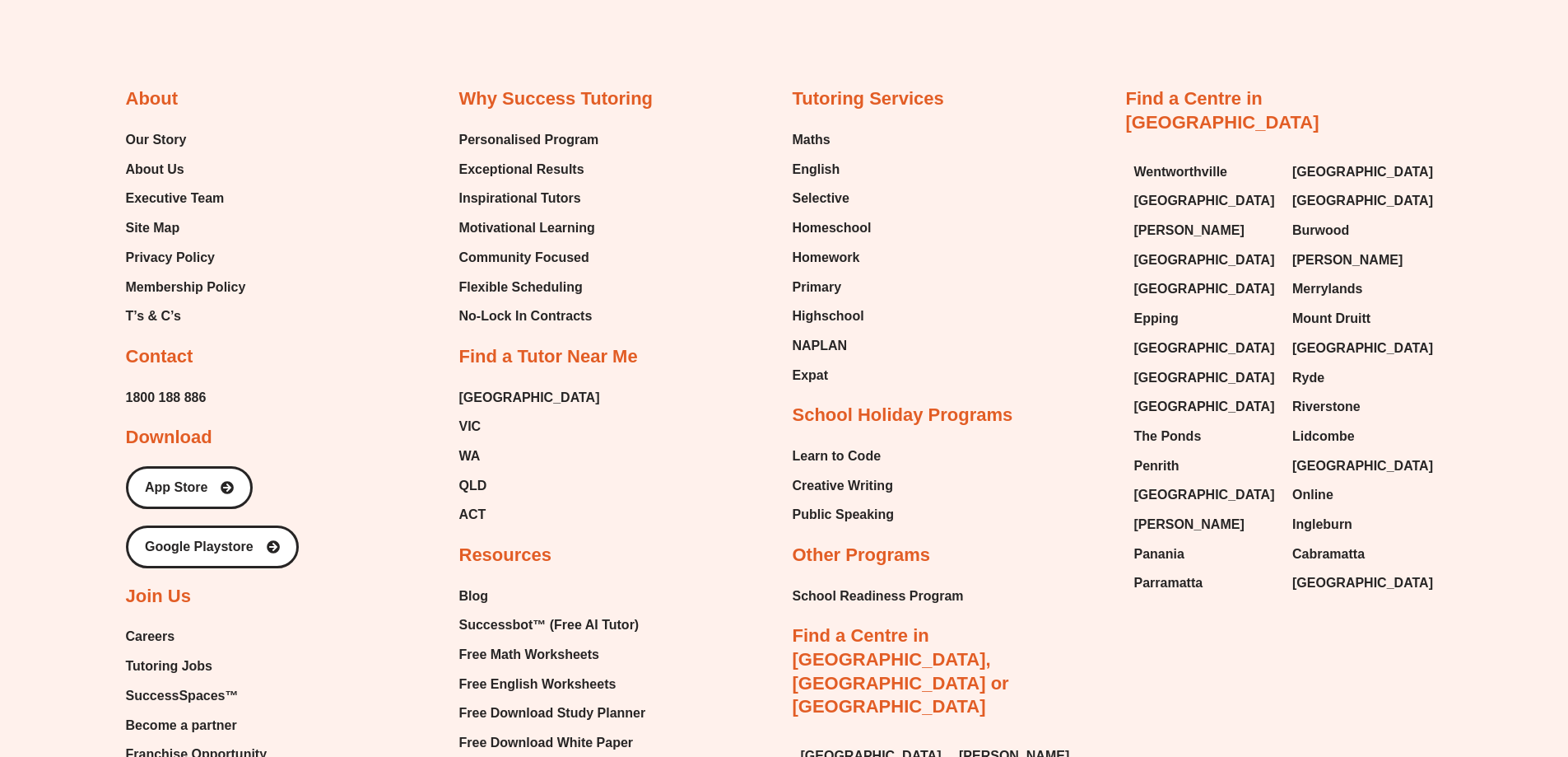
scroll to position [4448, 0]
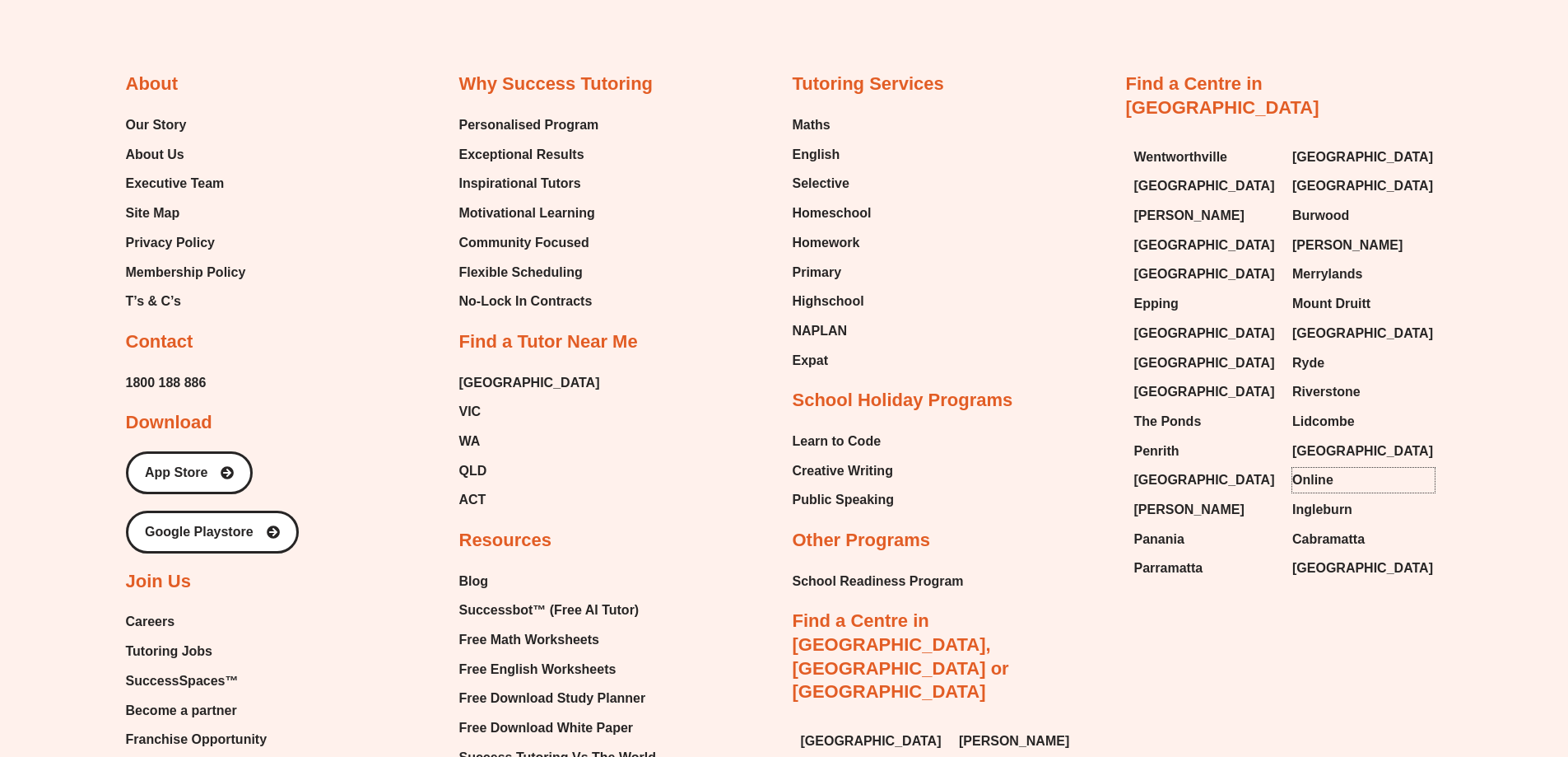
click at [1321, 468] on span "Online" at bounding box center [1313, 480] width 41 height 25
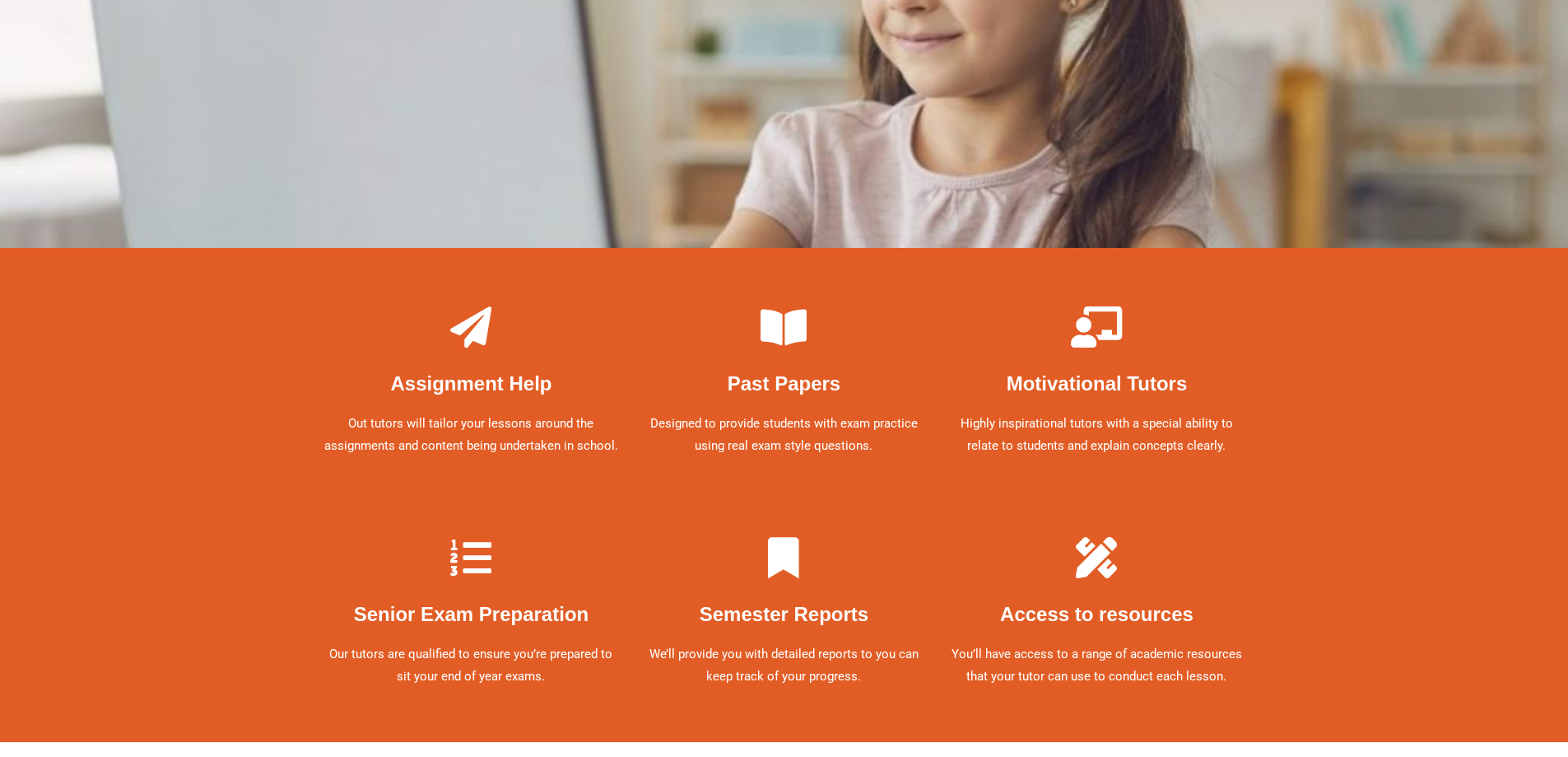
scroll to position [2306, 0]
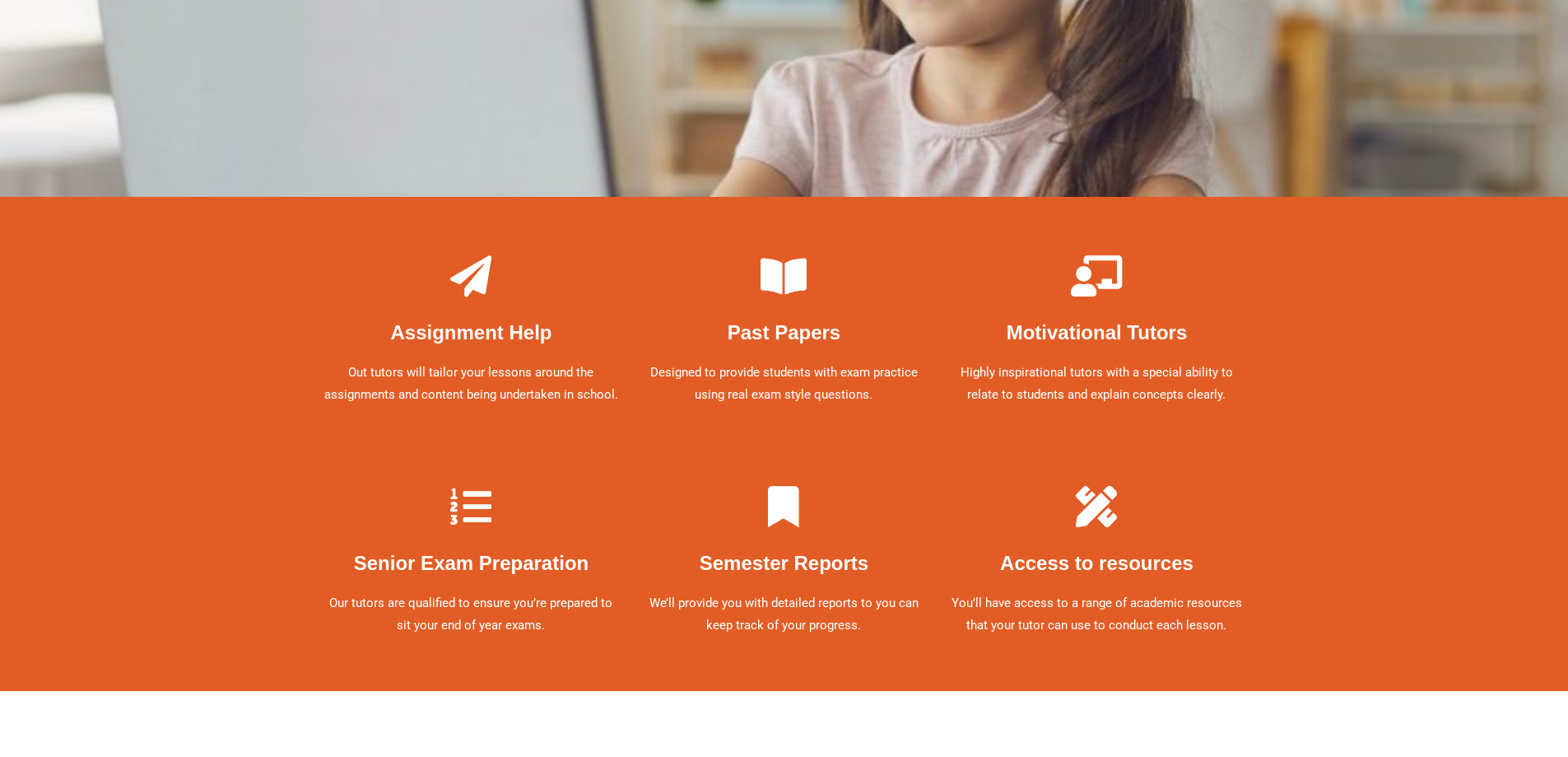
click at [770, 387] on p "Designed to provide students with exam practice using real exam style questions." at bounding box center [784, 385] width 296 height 46
click at [788, 296] on icon at bounding box center [783, 275] width 41 height 41
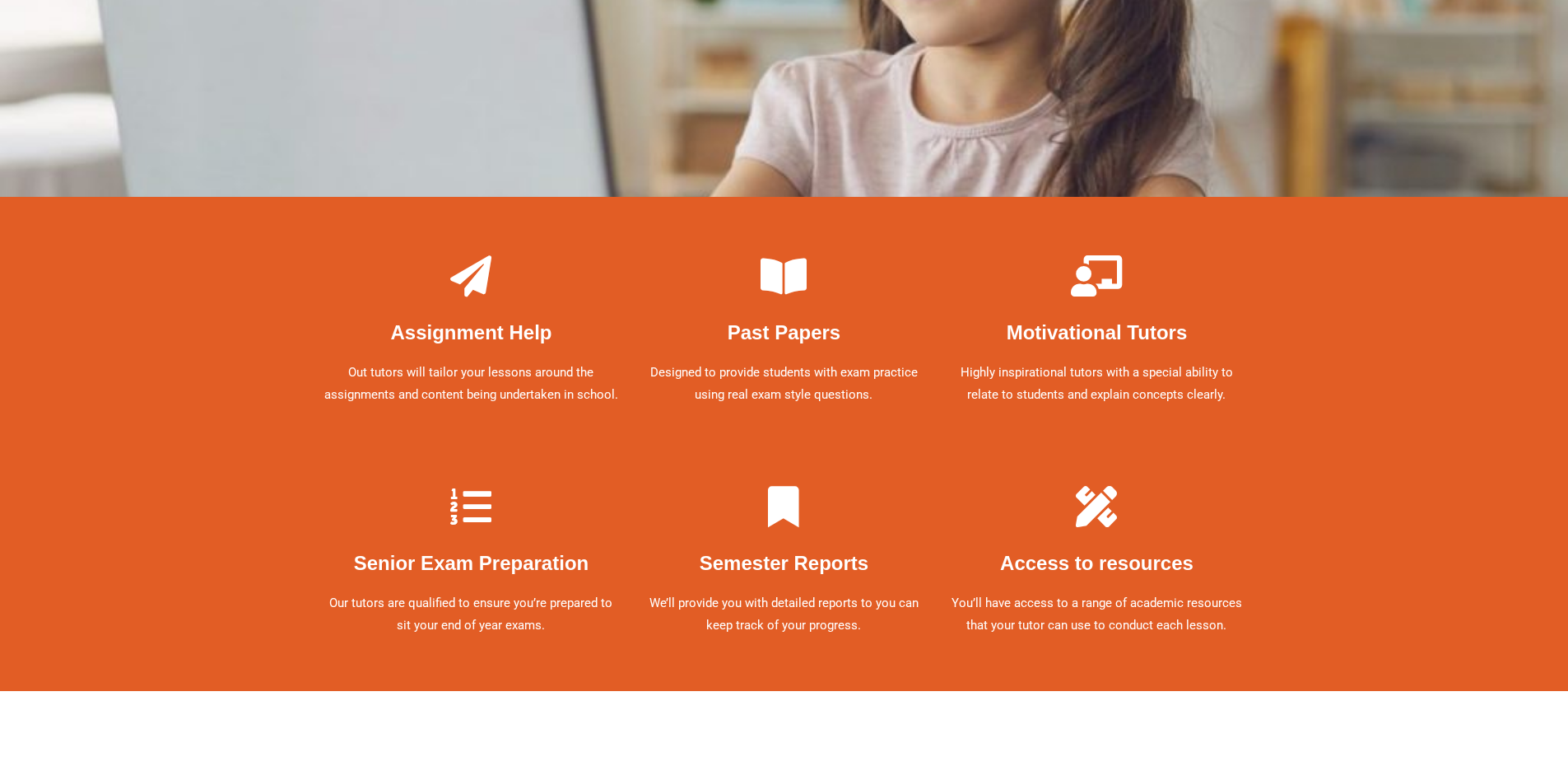
click at [788, 296] on icon at bounding box center [783, 275] width 41 height 41
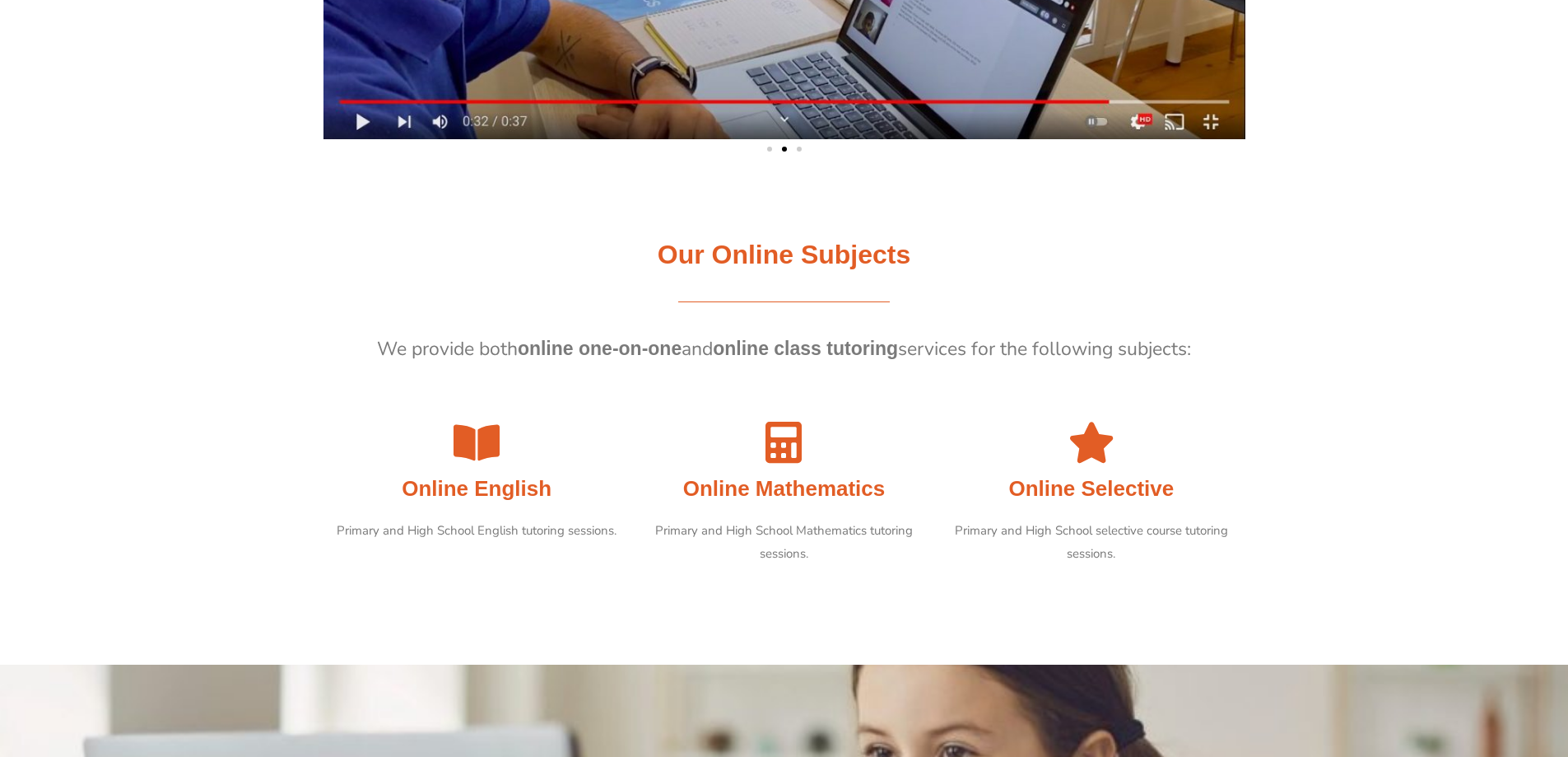
scroll to position [1400, 0]
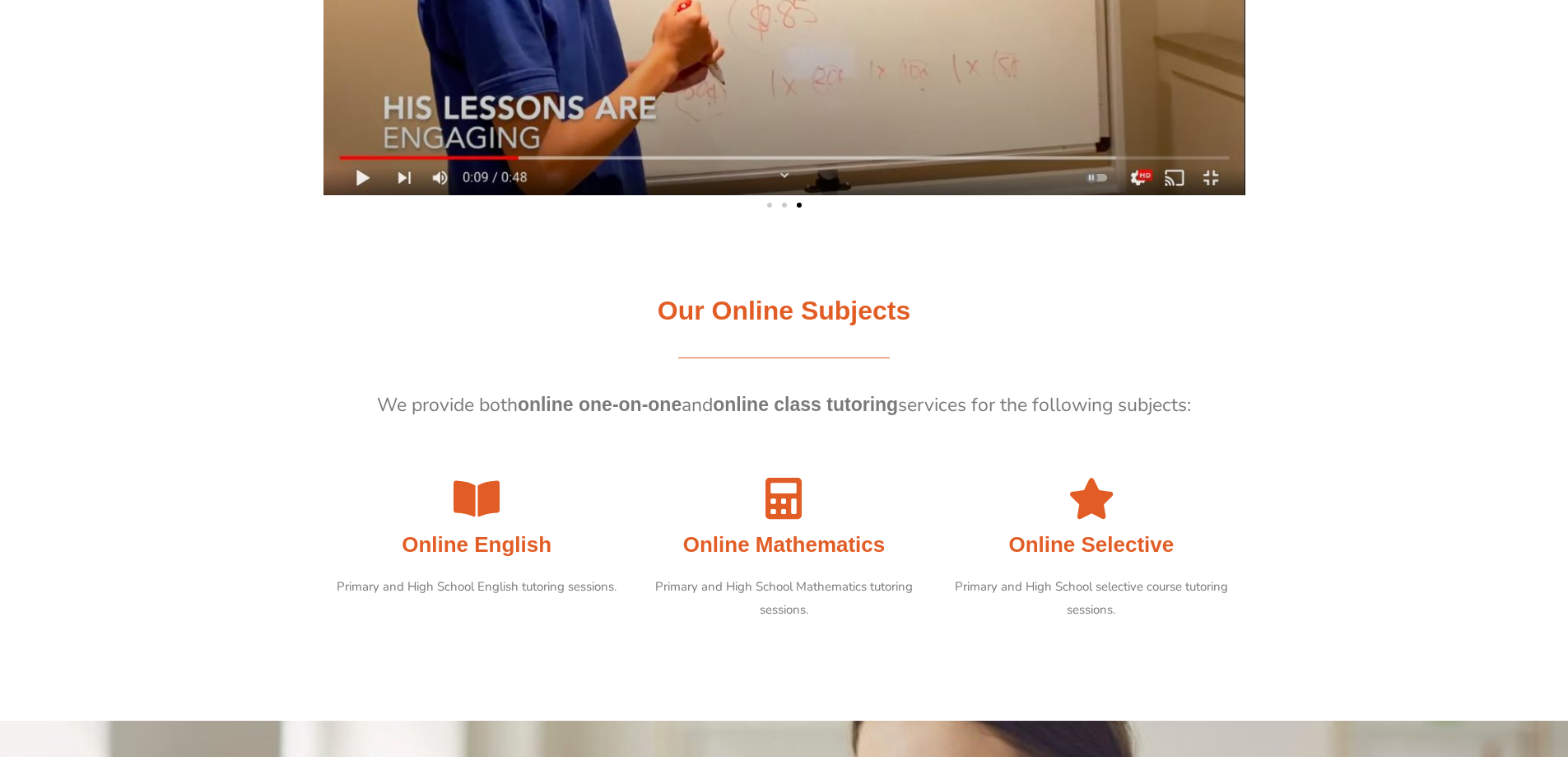
click at [774, 588] on p "Primary and High School Mathematics tutoring sessions." at bounding box center [784, 599] width 291 height 46
click at [757, 412] on b "online class tutoring" at bounding box center [805, 404] width 185 height 21
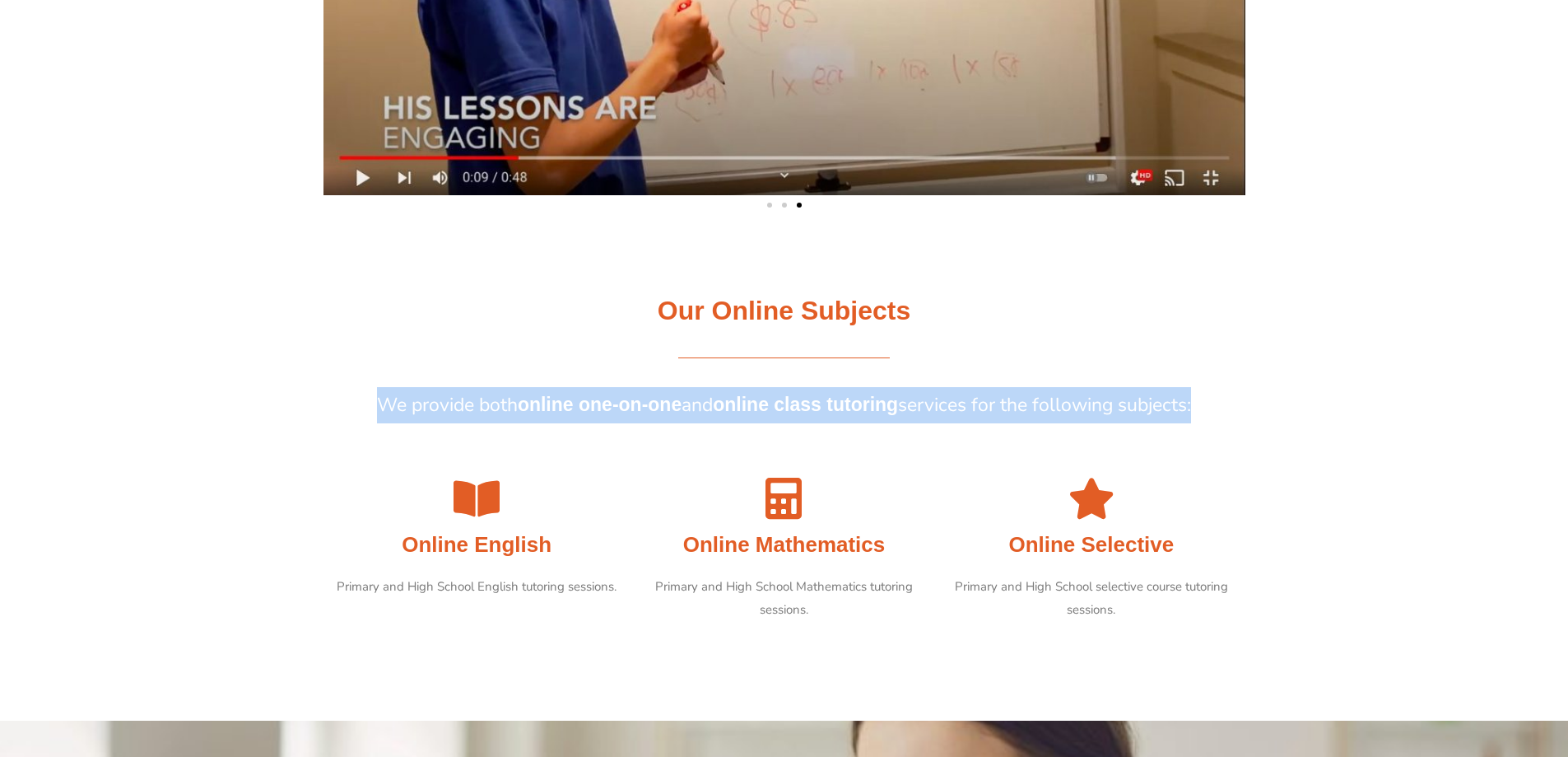
click at [757, 412] on b "online class tutoring" at bounding box center [805, 404] width 185 height 21
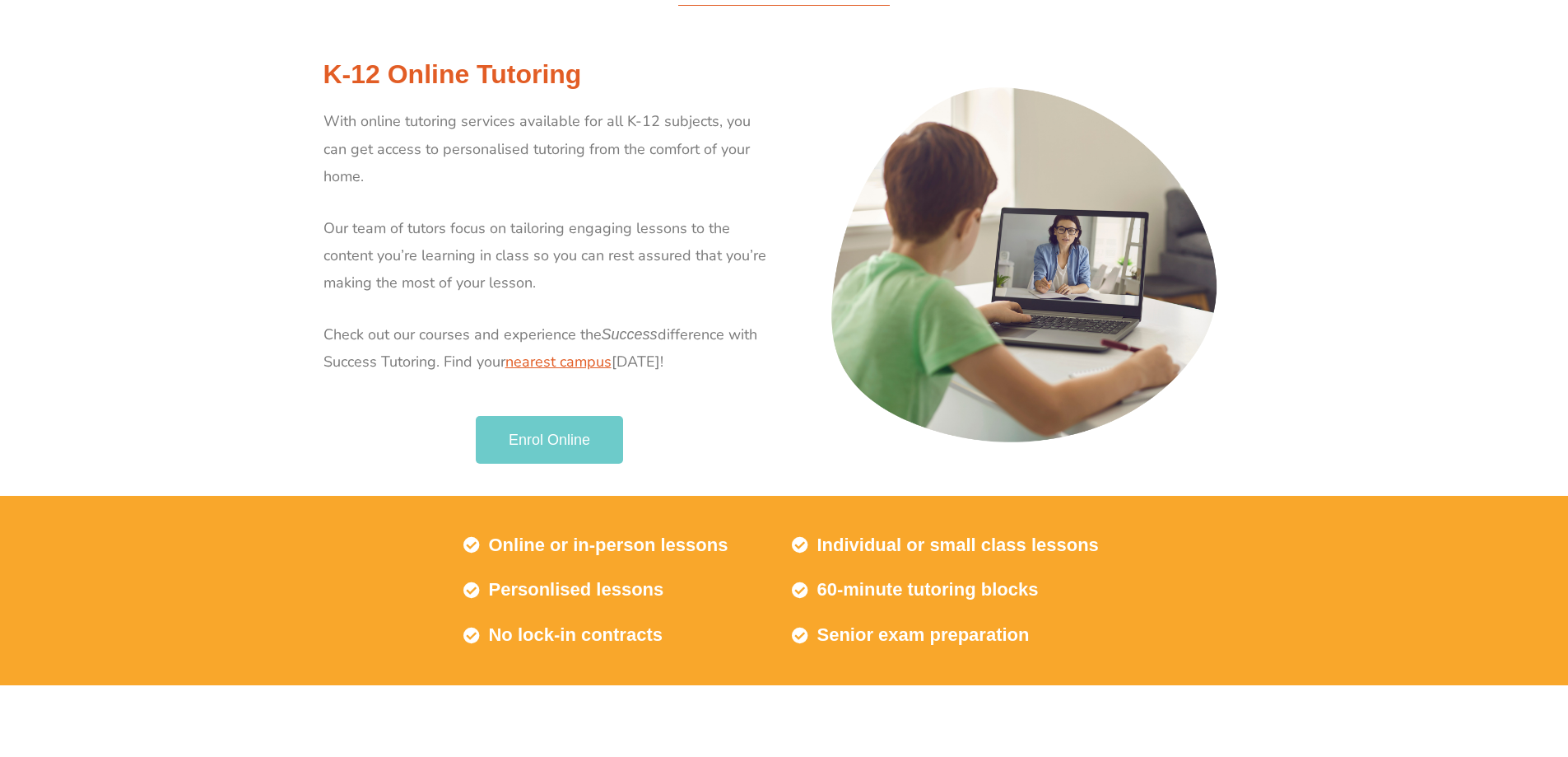
scroll to position [0, 0]
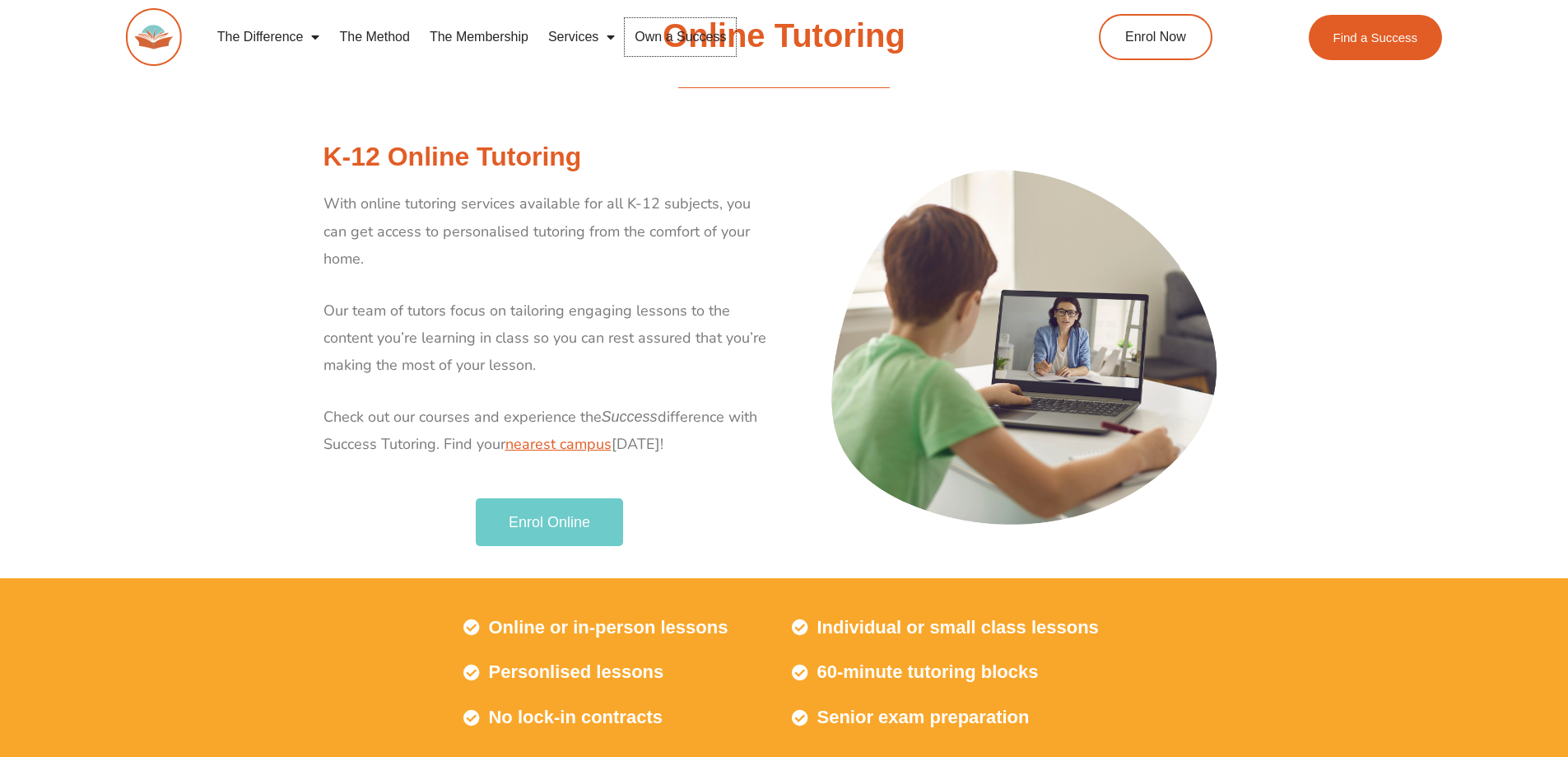
click at [659, 38] on link "Own a Success" at bounding box center [681, 37] width 111 height 38
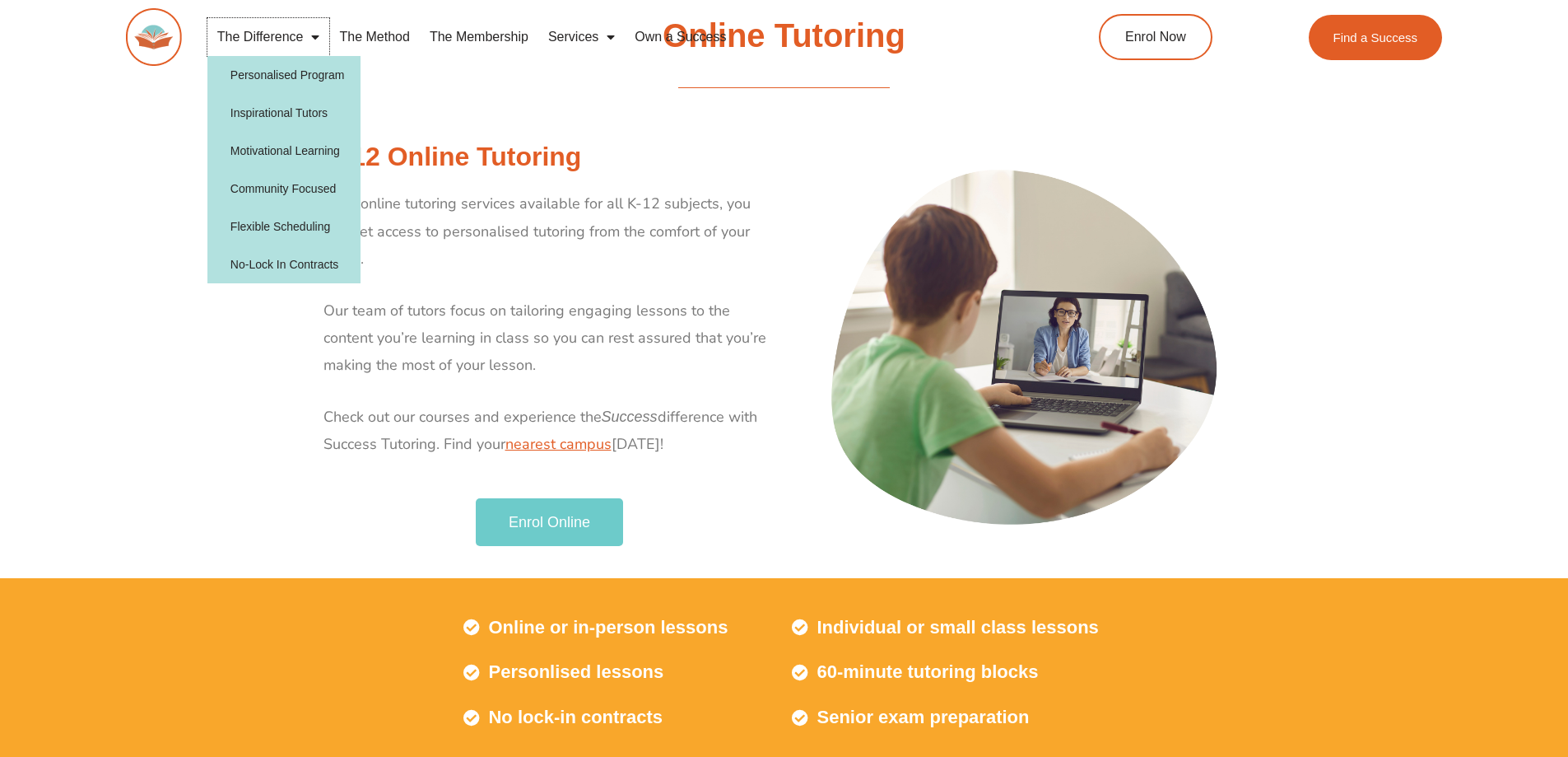
click at [285, 33] on link "The Difference" at bounding box center [268, 37] width 123 height 38
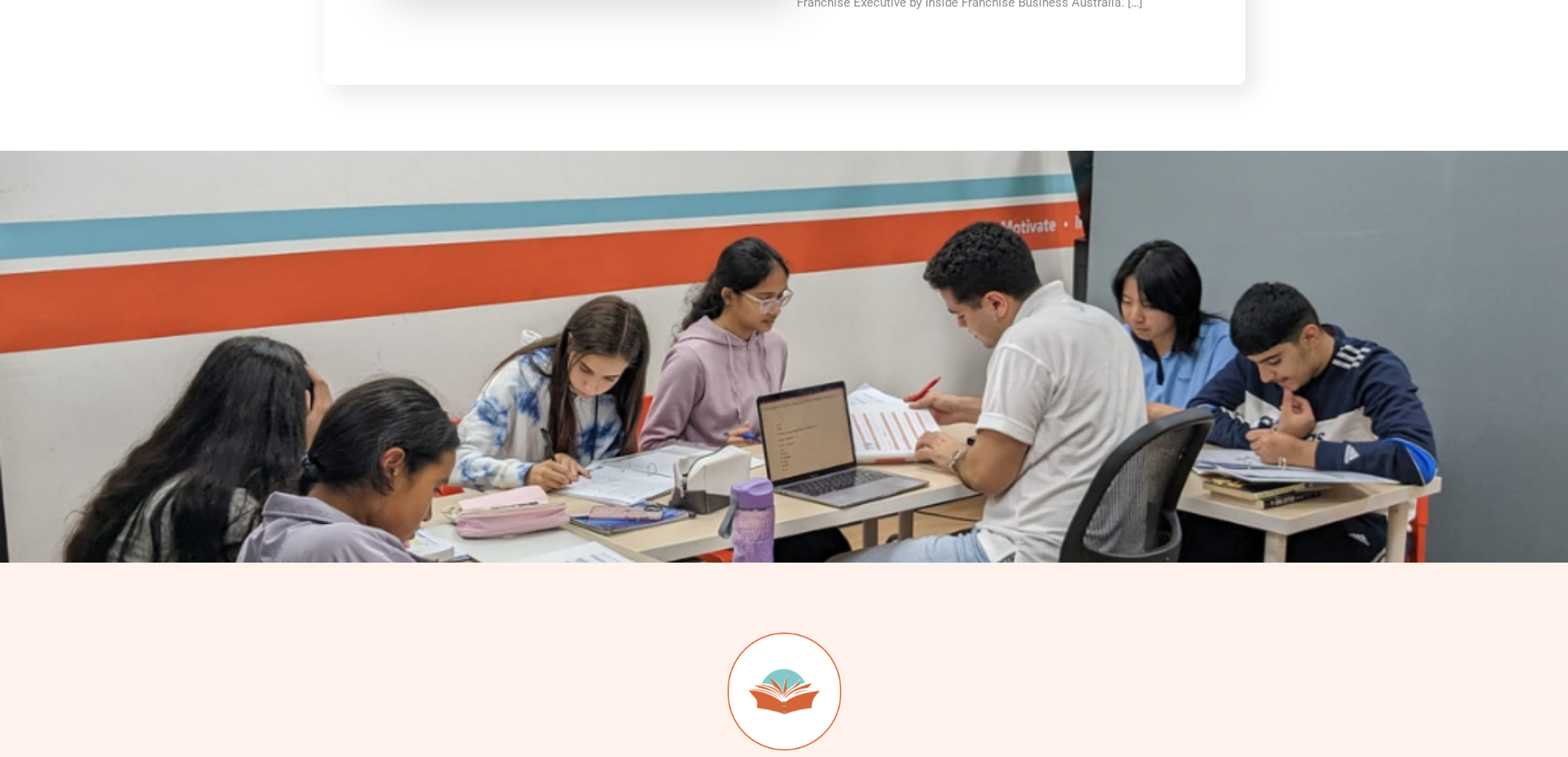
scroll to position [5424, 0]
